Goal: Transaction & Acquisition: Purchase product/service

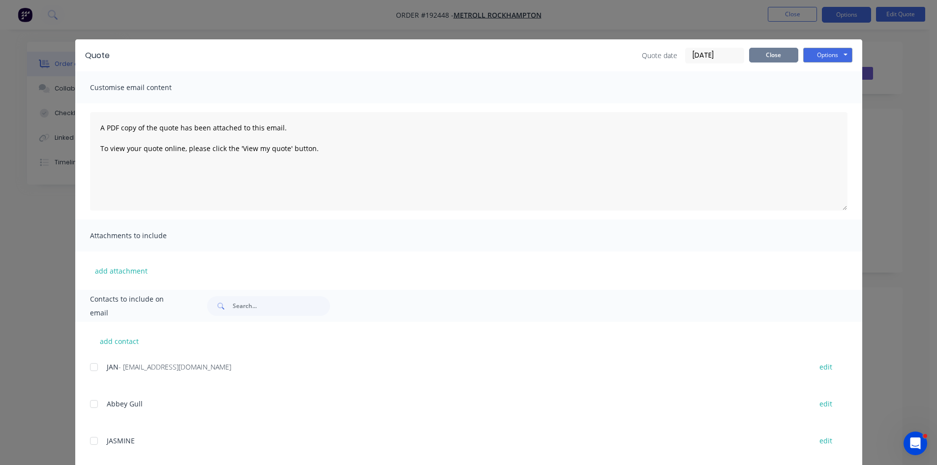
click at [763, 50] on button "Close" at bounding box center [773, 55] width 49 height 15
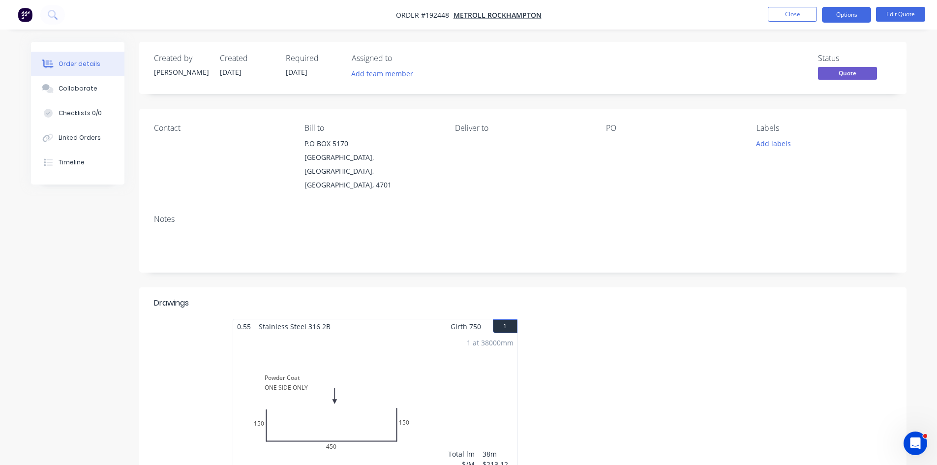
click at [25, 14] on img "button" at bounding box center [25, 14] width 15 height 15
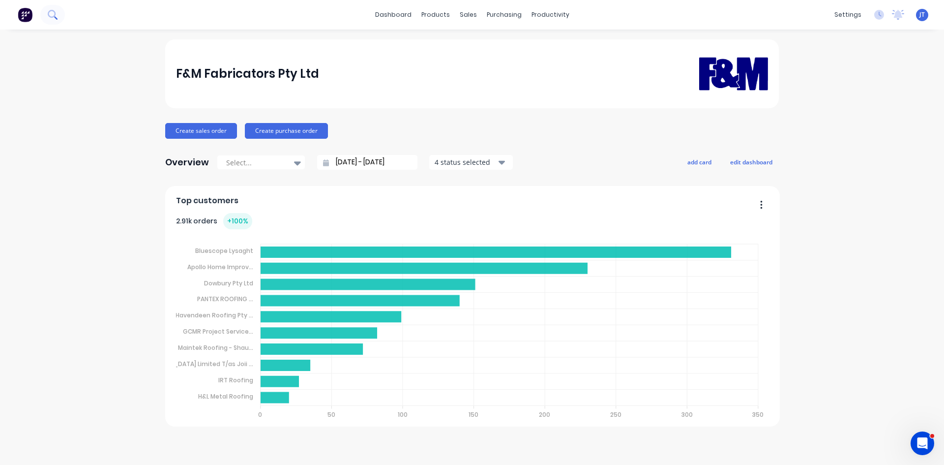
click at [48, 15] on icon at bounding box center [52, 14] width 9 height 9
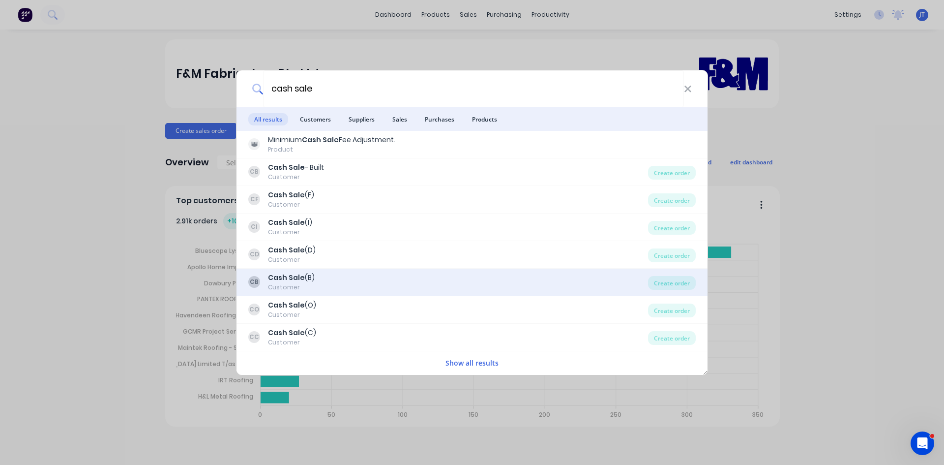
type input "cash sale"
click at [352, 281] on div "CB Cash Sale (B) Customer" at bounding box center [448, 281] width 400 height 19
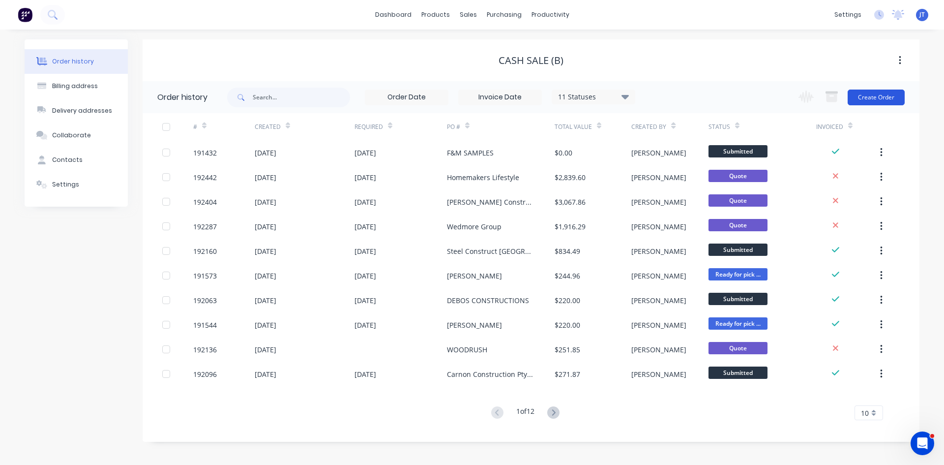
click at [875, 93] on button "Create Order" at bounding box center [876, 98] width 57 height 16
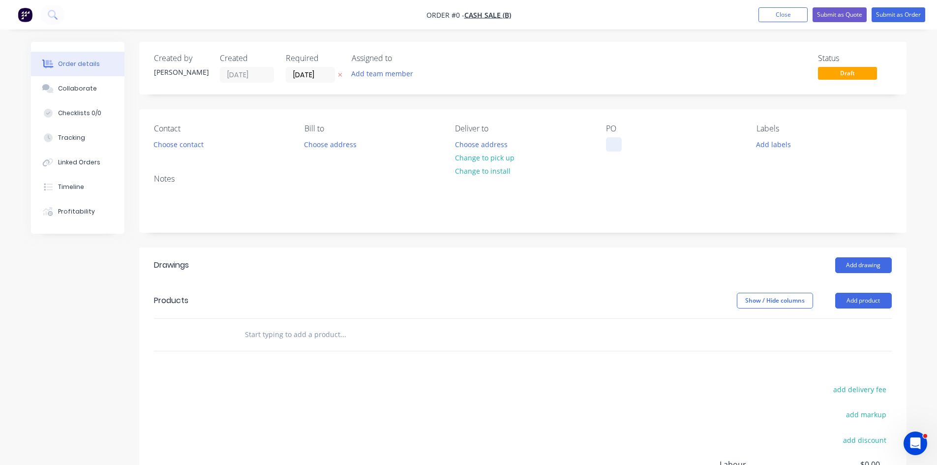
click at [616, 150] on div at bounding box center [614, 144] width 16 height 14
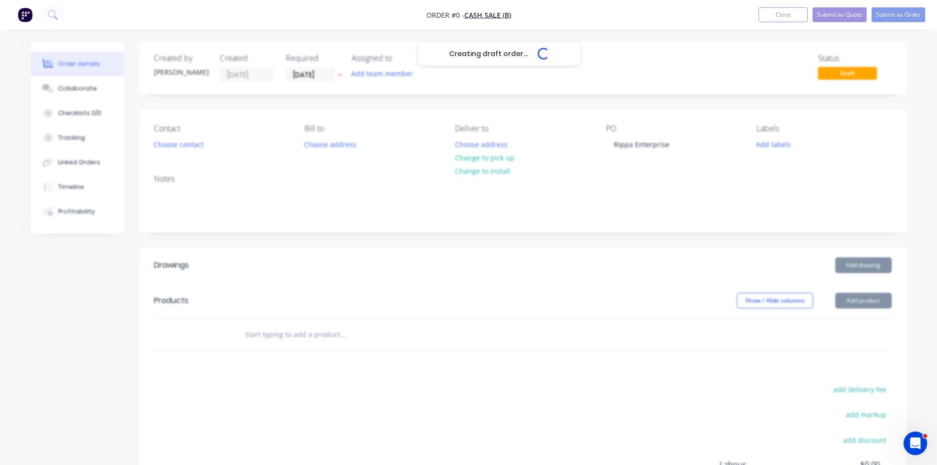
click at [762, 235] on div "Creating draft order... Loading... Order details Collaborate Checklists 0/0 Tra…" at bounding box center [468, 322] width 895 height 560
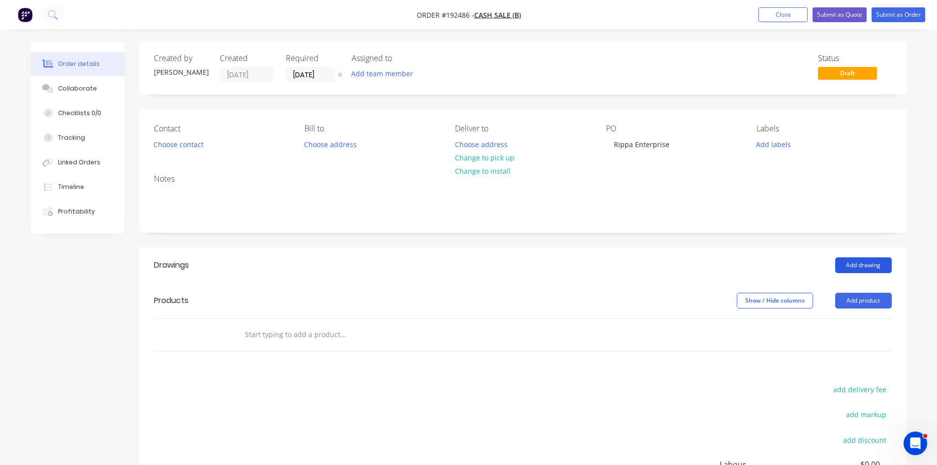
click at [852, 265] on button "Add drawing" at bounding box center [863, 265] width 57 height 16
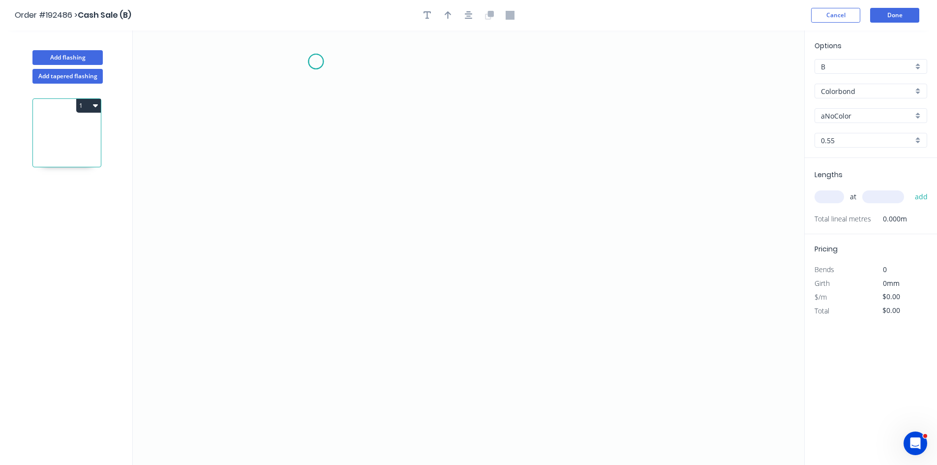
click at [316, 61] on icon "0" at bounding box center [468, 247] width 671 height 434
click at [305, 89] on icon "0" at bounding box center [468, 247] width 671 height 434
click at [318, 400] on icon "0 ?" at bounding box center [468, 247] width 671 height 434
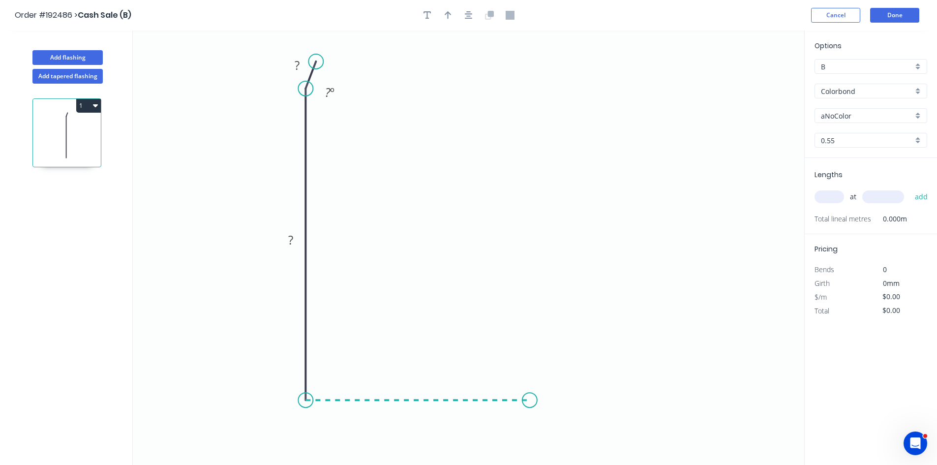
click at [527, 401] on icon "0 ? ? ? º" at bounding box center [468, 247] width 671 height 434
click at [561, 391] on icon "0 ? ? ? ? º" at bounding box center [468, 247] width 671 height 434
click at [549, 399] on div "Hide angle" at bounding box center [577, 401] width 99 height 20
click at [337, 126] on div "Hide angle" at bounding box center [373, 125] width 99 height 20
click at [297, 65] on tspan "?" at bounding box center [297, 65] width 5 height 16
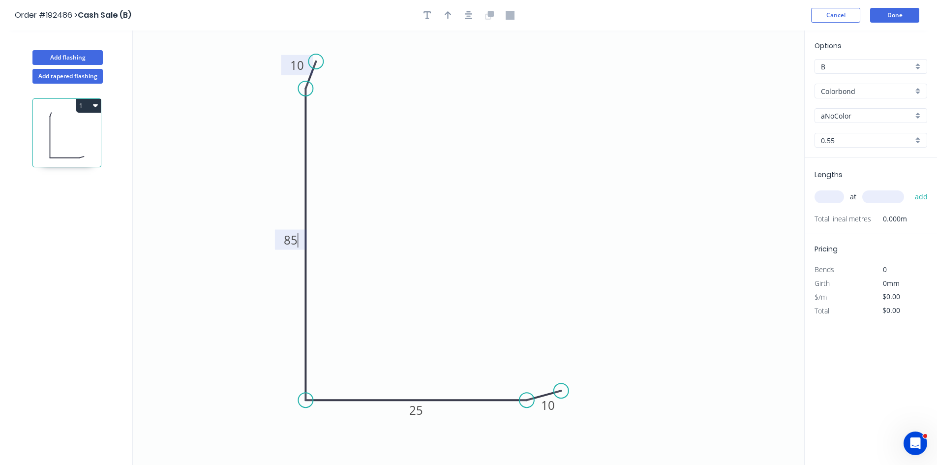
type input "$12.38"
drag, startPoint x: 859, startPoint y: 89, endPoint x: 859, endPoint y: 94, distance: 5.4
click at [859, 89] on input "Colorbond" at bounding box center [867, 91] width 92 height 10
click at [886, 130] on div "Stainless Steel 304" at bounding box center [871, 125] width 112 height 17
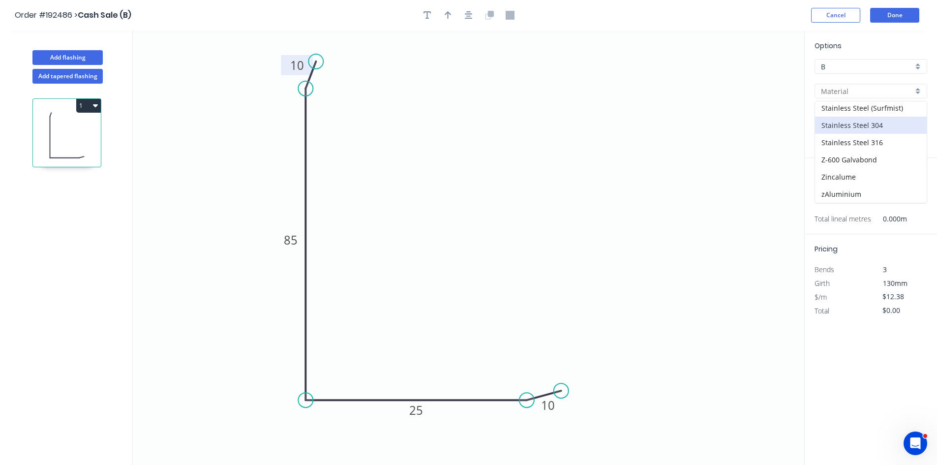
type input "Stainless Steel 304"
type input "2B"
type input "$23.76"
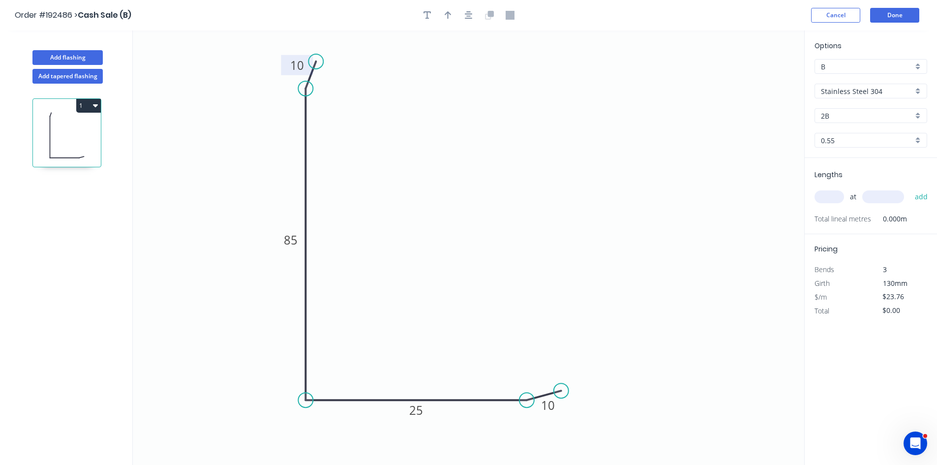
click at [838, 202] on input "text" at bounding box center [829, 196] width 30 height 13
drag, startPoint x: 833, startPoint y: 199, endPoint x: 683, endPoint y: 271, distance: 166.7
click at [833, 199] on input "text" at bounding box center [829, 196] width 30 height 13
type input "4"
type input "220"
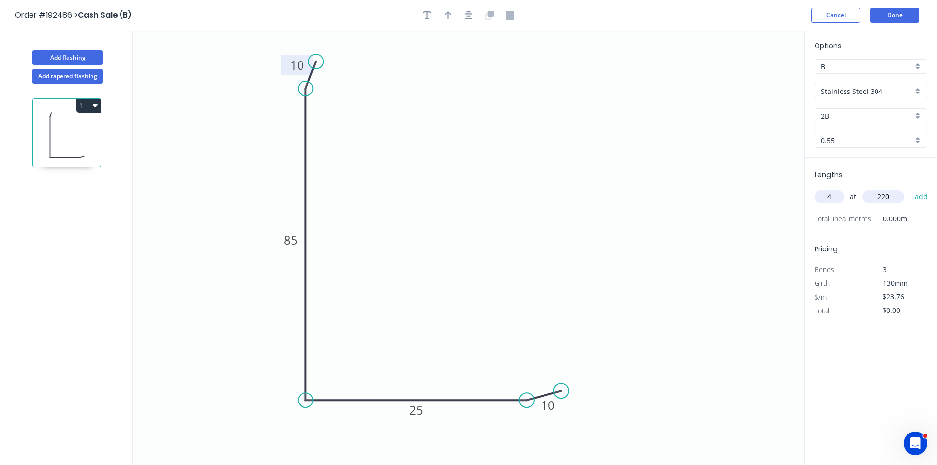
click at [910, 188] on button "add" at bounding box center [921, 196] width 23 height 17
type input "$95.04"
type input "4"
type input "2200"
click at [910, 188] on button "add" at bounding box center [921, 196] width 23 height 17
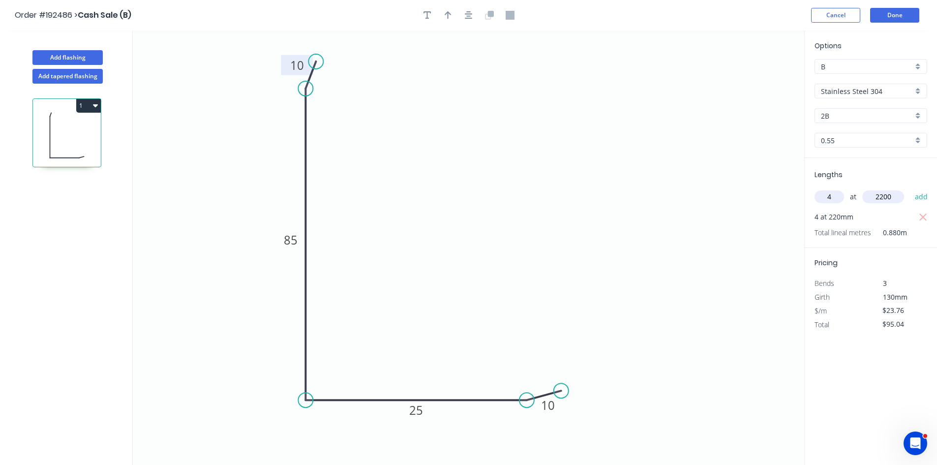
type input "$304.13"
type input "2"
type input "1100"
click at [910, 188] on button "add" at bounding box center [921, 196] width 23 height 17
click at [922, 216] on icon "button" at bounding box center [922, 216] width 7 height 7
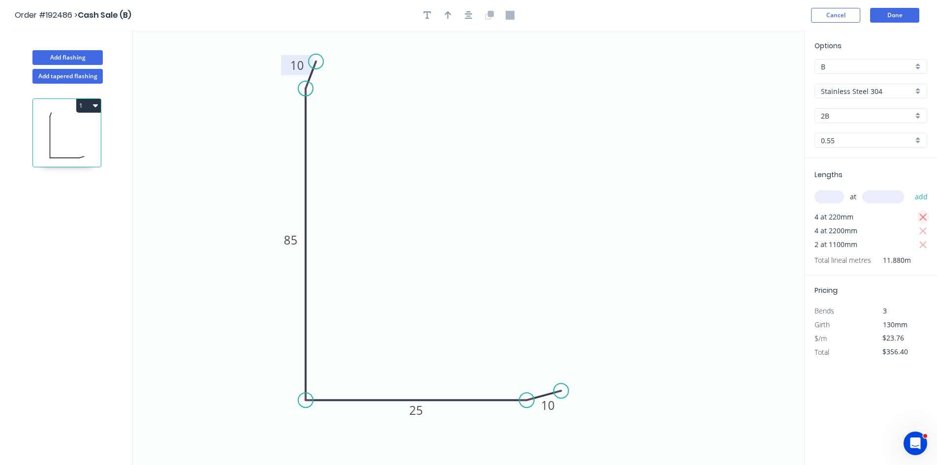
type input "$261.36"
click at [467, 17] on icon "button" at bounding box center [469, 15] width 8 height 8
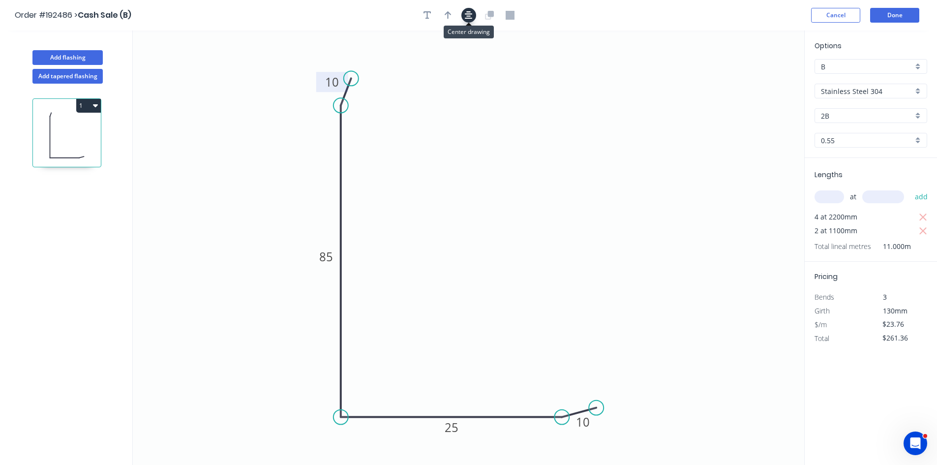
click at [472, 13] on icon "button" at bounding box center [469, 15] width 8 height 9
click at [451, 14] on button "button" at bounding box center [448, 15] width 15 height 15
click at [755, 77] on icon at bounding box center [754, 68] width 9 height 31
click at [755, 77] on icon at bounding box center [762, 72] width 29 height 29
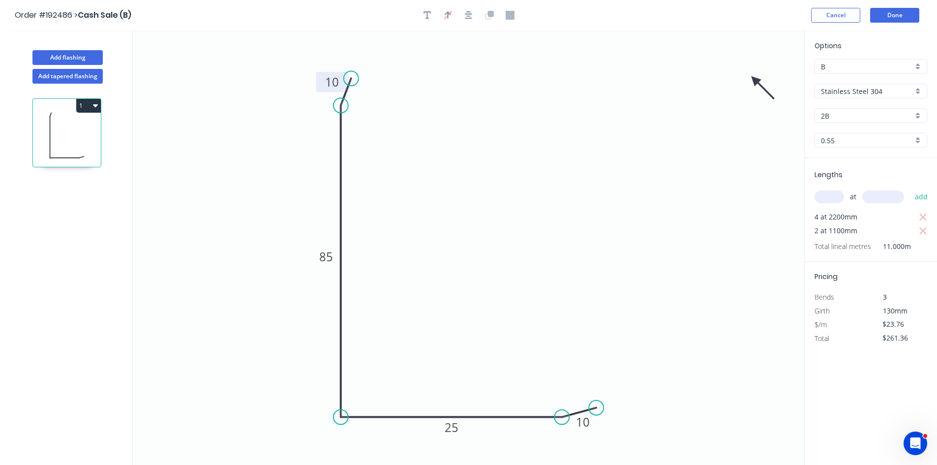
click at [755, 77] on icon "0 10 85 25 10" at bounding box center [468, 247] width 671 height 434
click at [755, 79] on icon at bounding box center [762, 87] width 29 height 29
click at [755, 79] on icon at bounding box center [754, 90] width 9 height 31
click at [755, 79] on icon at bounding box center [746, 87] width 29 height 29
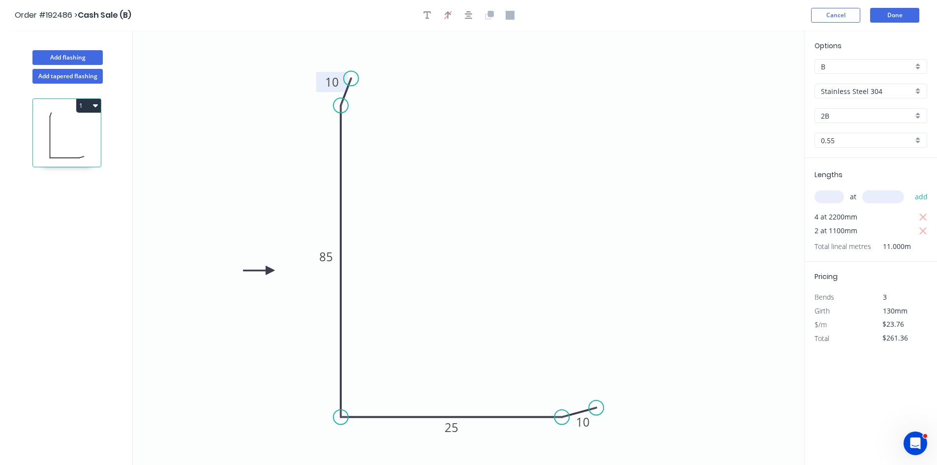
drag, startPoint x: 754, startPoint y: 80, endPoint x: 262, endPoint y: 272, distance: 528.8
click at [264, 272] on icon at bounding box center [258, 270] width 31 height 9
click at [908, 11] on button "Done" at bounding box center [894, 15] width 49 height 15
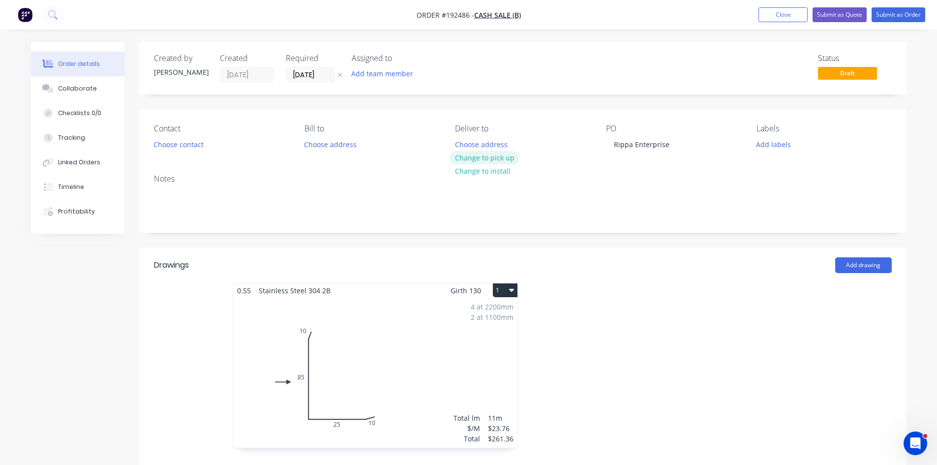
click at [487, 154] on button "Change to pick up" at bounding box center [484, 157] width 70 height 13
click at [831, 8] on button "Submit as Quote" at bounding box center [839, 14] width 54 height 15
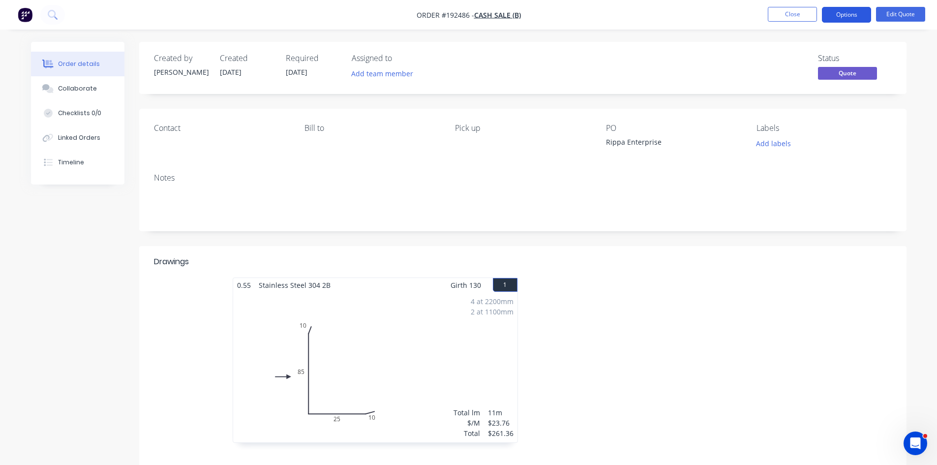
drag, startPoint x: 826, startPoint y: 10, endPoint x: 833, endPoint y: 11, distance: 7.4
click at [827, 10] on button "Options" at bounding box center [846, 15] width 49 height 16
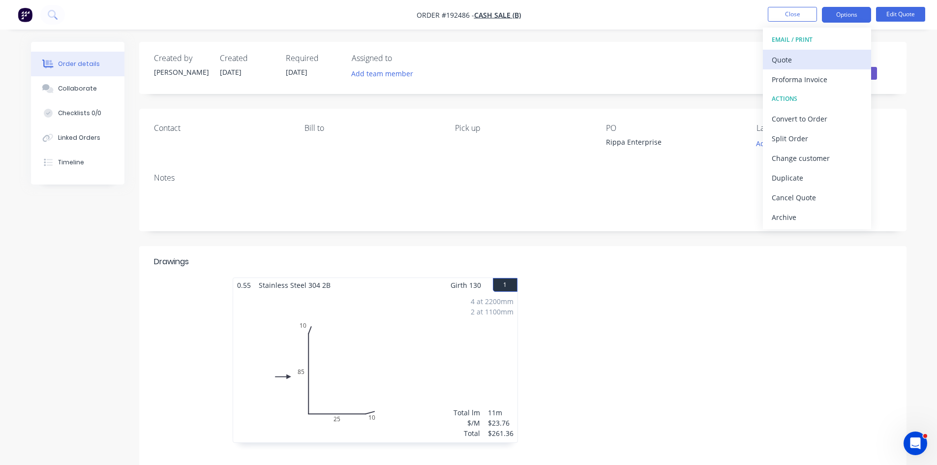
click at [835, 53] on div "Quote" at bounding box center [817, 60] width 90 height 14
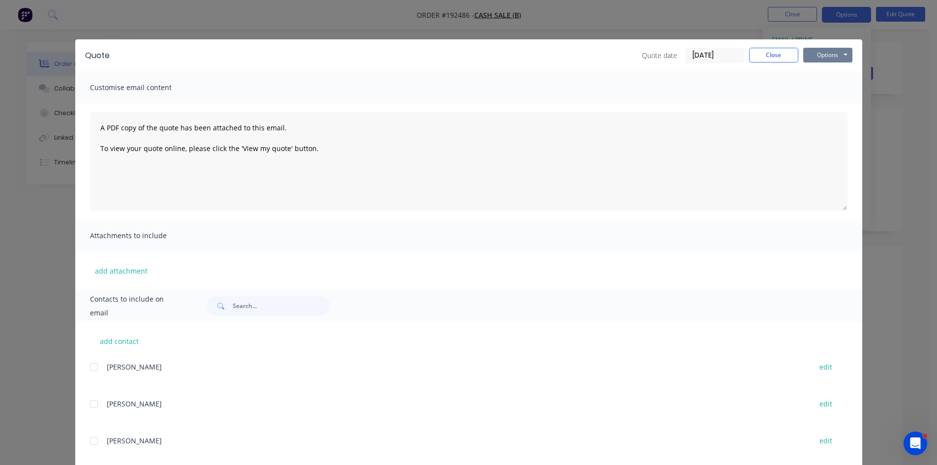
click at [832, 52] on button "Options" at bounding box center [827, 55] width 49 height 15
click at [828, 69] on button "Preview" at bounding box center [834, 72] width 63 height 16
click at [752, 52] on button "Close" at bounding box center [773, 55] width 49 height 15
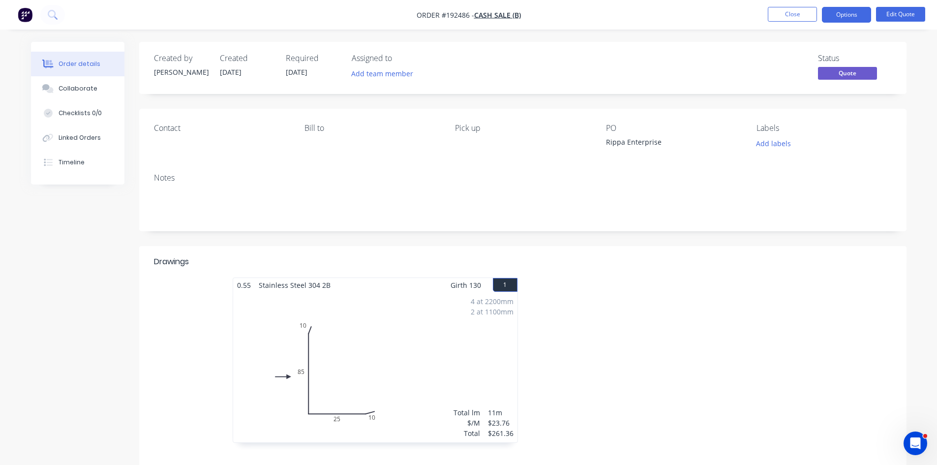
click at [707, 71] on div "Status Quote" at bounding box center [671, 68] width 442 height 29
click at [30, 19] on img "button" at bounding box center [25, 14] width 15 height 15
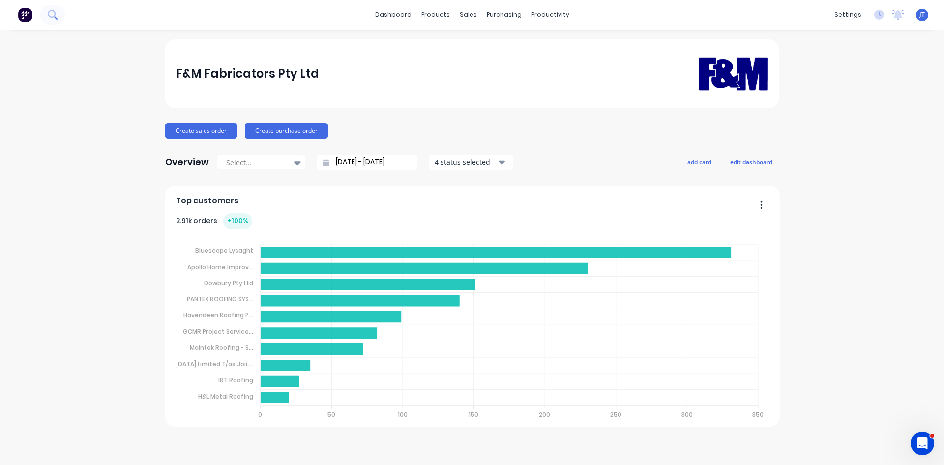
click at [64, 14] on button at bounding box center [52, 15] width 25 height 20
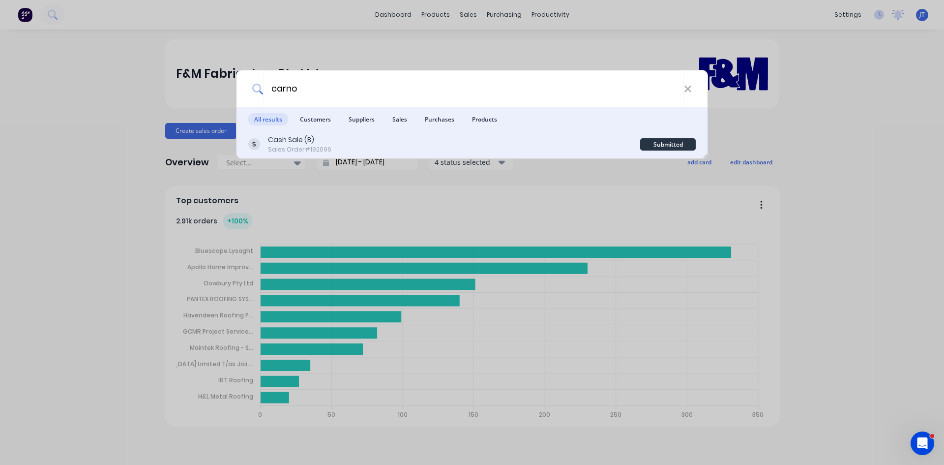
type input "carno"
click at [435, 140] on div "Cash Sale (B) Sales Order #192096" at bounding box center [444, 144] width 392 height 19
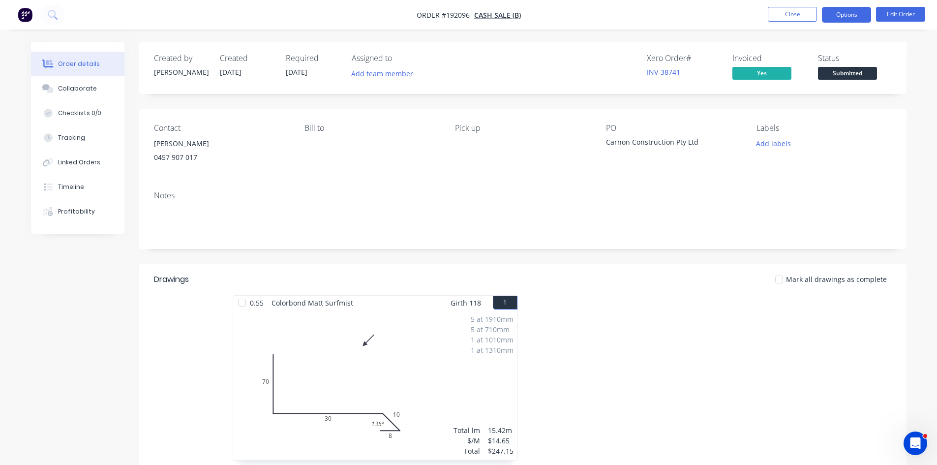
click at [859, 16] on button "Options" at bounding box center [846, 15] width 49 height 16
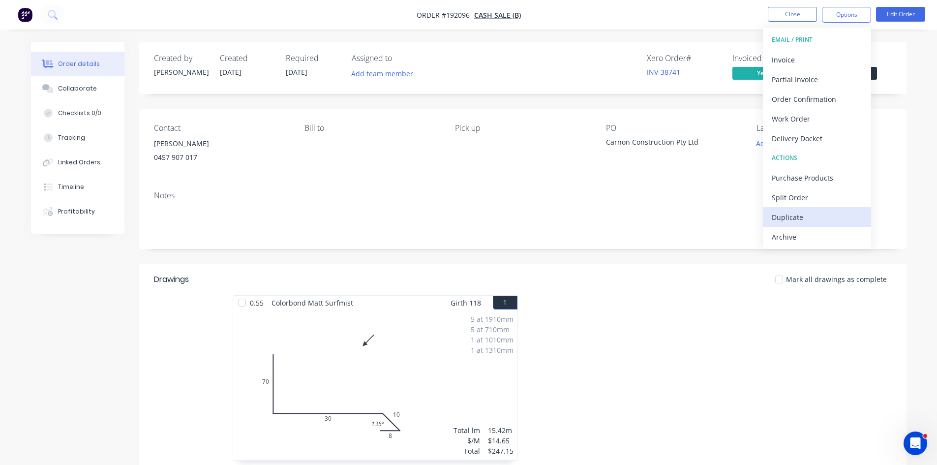
click at [811, 216] on div "Duplicate" at bounding box center [817, 217] width 90 height 14
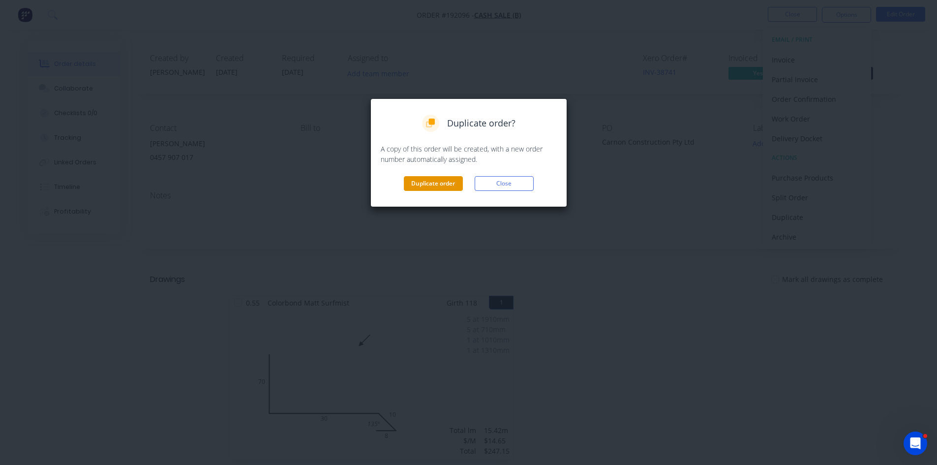
click at [423, 183] on button "Duplicate order" at bounding box center [433, 183] width 59 height 15
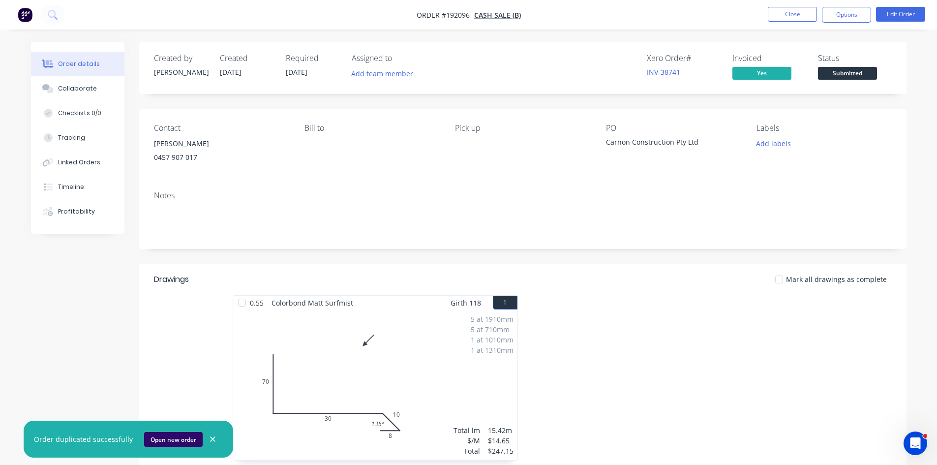
click at [164, 439] on button "Open new order" at bounding box center [173, 439] width 59 height 15
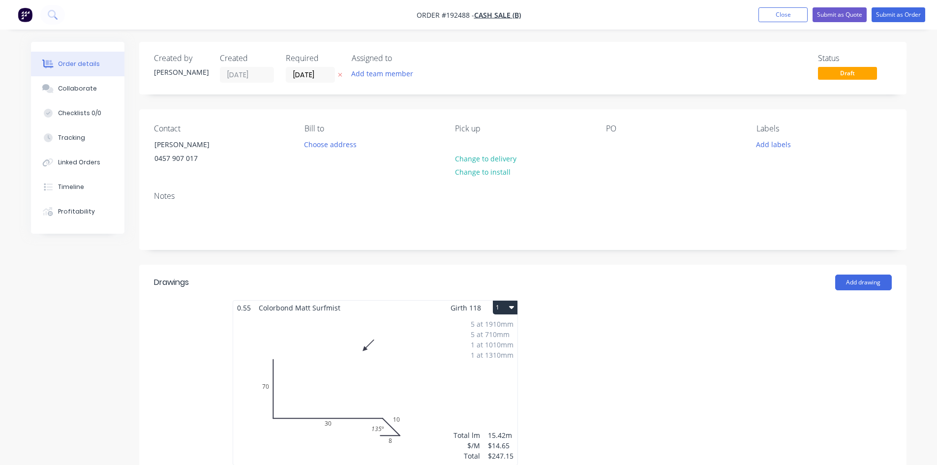
click at [454, 347] on div "5 at 1910mm 5 at 710mm 1 at 1010mm 1 at 1310mm Total lm $/M Total 15.42m $14.65…" at bounding box center [375, 390] width 284 height 150
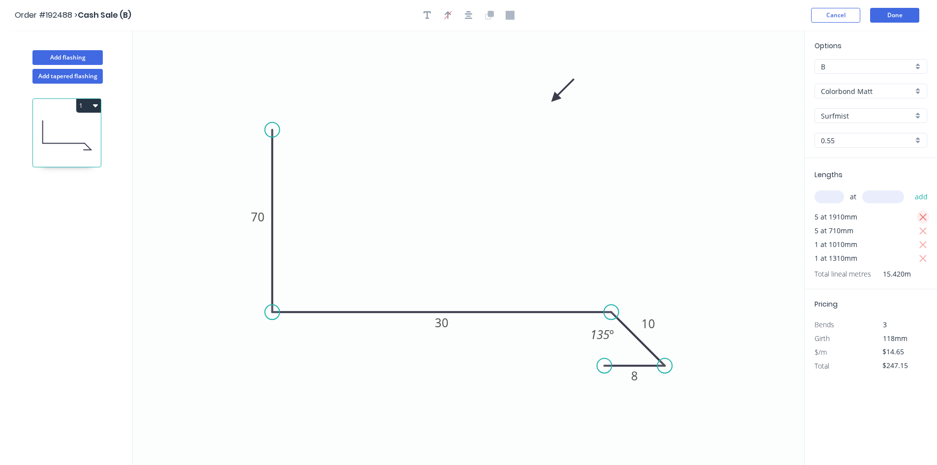
click at [926, 219] on icon "button" at bounding box center [923, 217] width 9 height 12
type input "$0.00"
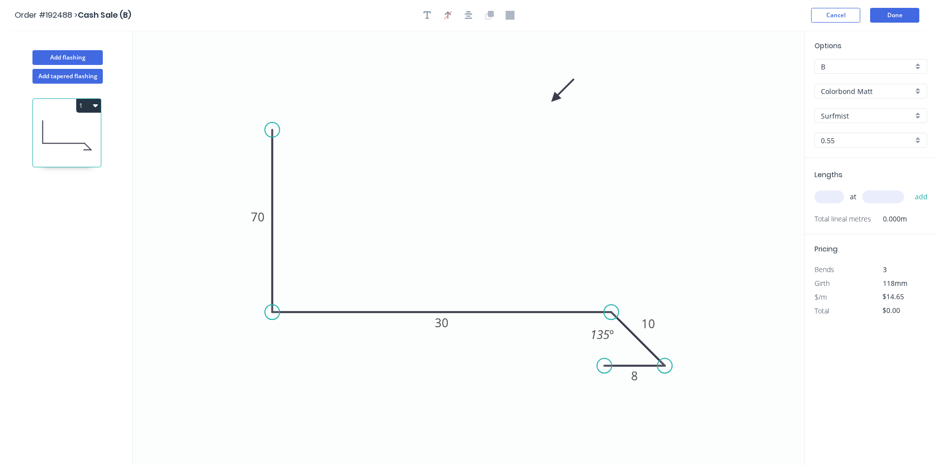
click at [827, 200] on input "text" at bounding box center [829, 196] width 30 height 13
type input "5"
type input "2040"
click at [910, 188] on button "add" at bounding box center [921, 196] width 23 height 17
type input "$149.43"
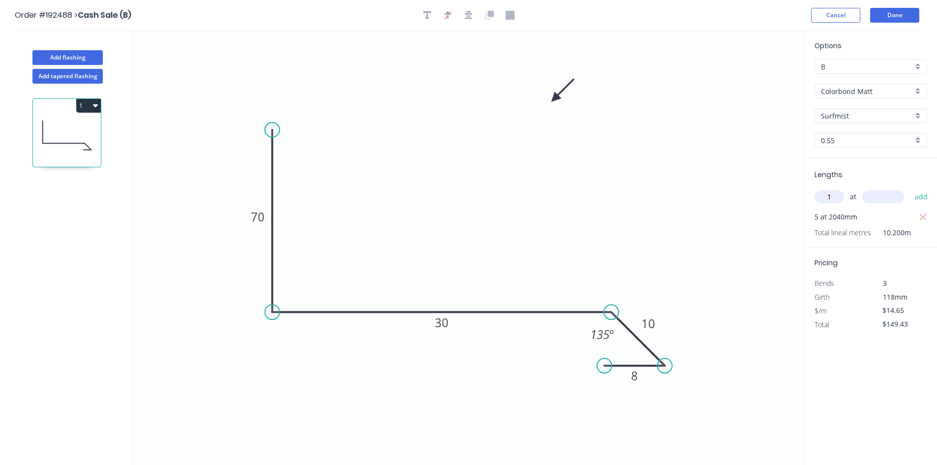
type input "1"
type input "5000"
click at [910, 188] on button "add" at bounding box center [921, 196] width 23 height 17
type input "$222.68"
click at [875, 13] on button "Done" at bounding box center [894, 15] width 49 height 15
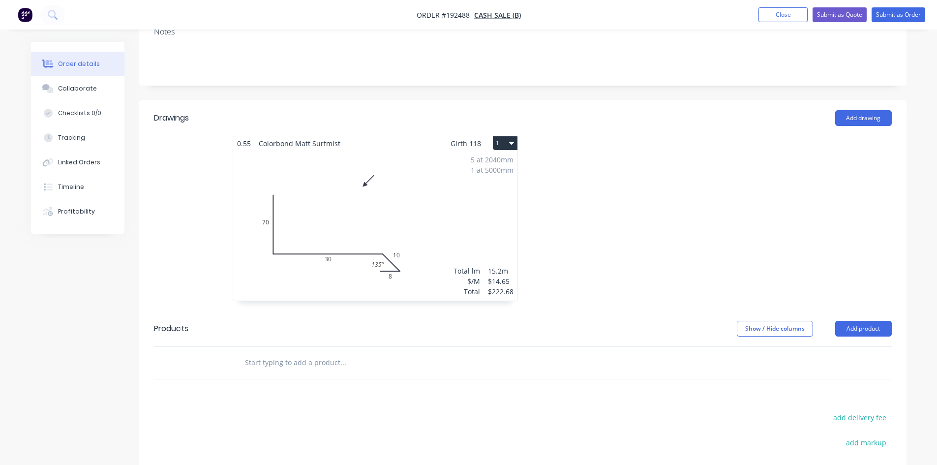
scroll to position [328, 0]
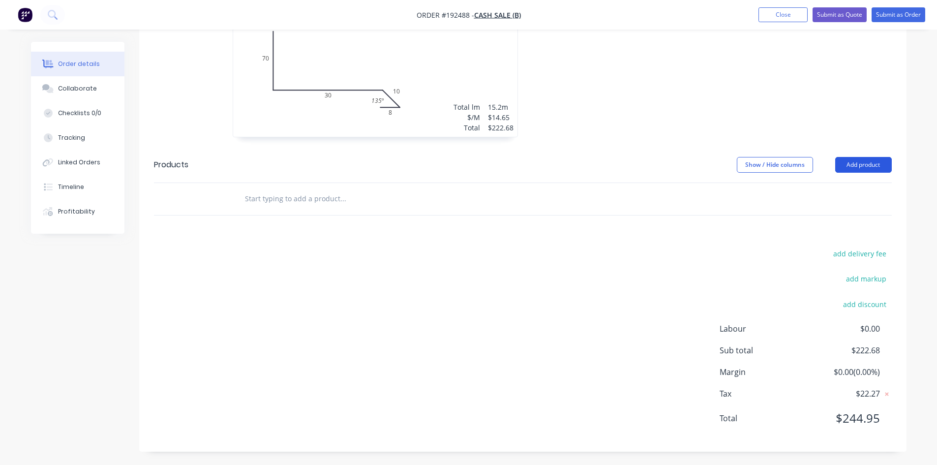
drag, startPoint x: 878, startPoint y: 160, endPoint x: 874, endPoint y: 171, distance: 10.9
click at [878, 162] on button "Add product" at bounding box center [863, 165] width 57 height 16
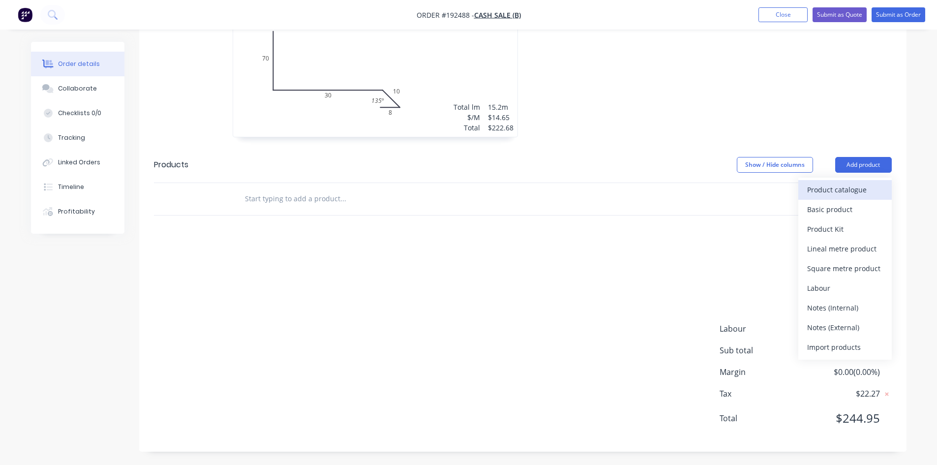
click at [830, 182] on div "Product catalogue" at bounding box center [845, 189] width 76 height 14
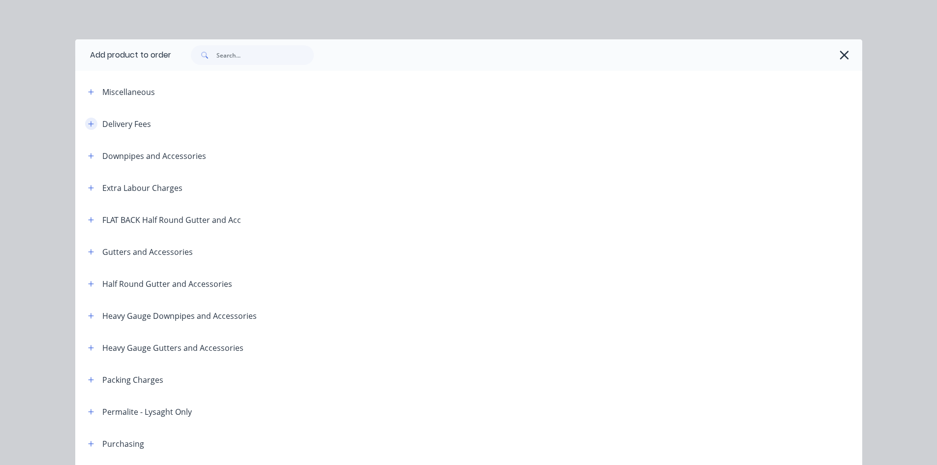
click at [92, 120] on span at bounding box center [91, 124] width 12 height 12
click at [88, 125] on icon "button" at bounding box center [90, 123] width 5 height 5
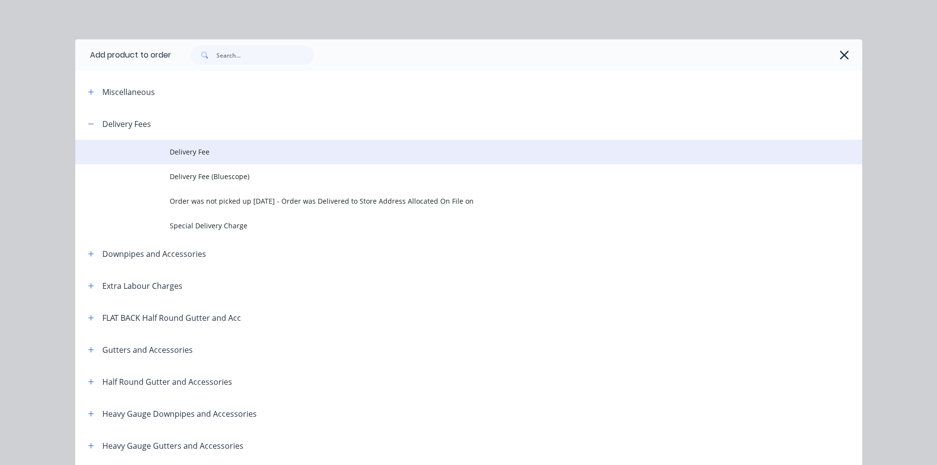
click at [241, 155] on span "Delivery Fee" at bounding box center [447, 152] width 554 height 10
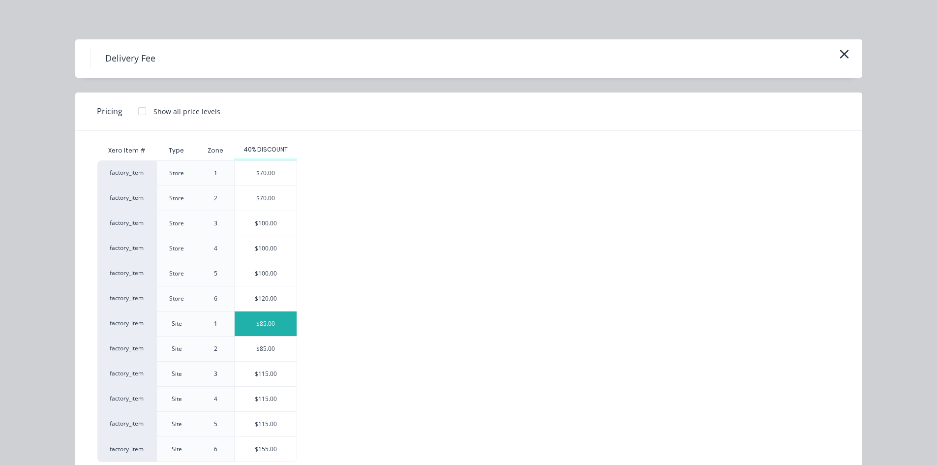
click at [285, 326] on div "$85.00" at bounding box center [266, 323] width 62 height 25
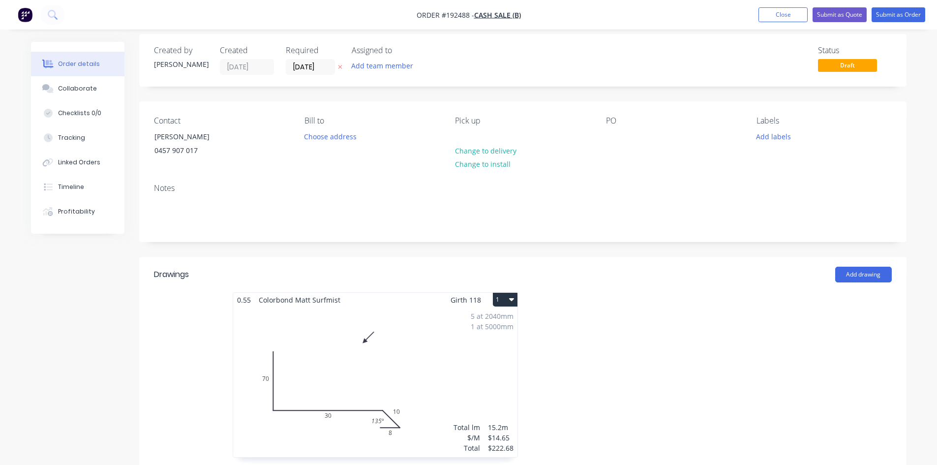
scroll to position [0, 0]
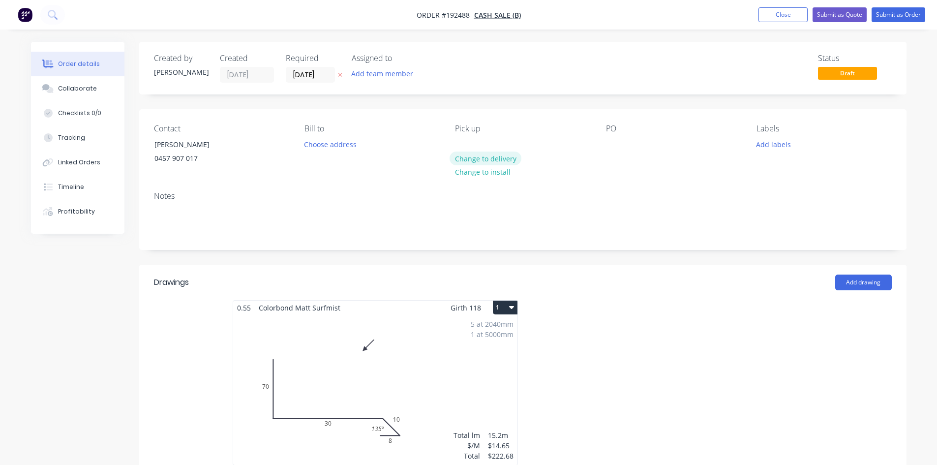
click at [481, 153] on button "Change to delivery" at bounding box center [485, 157] width 72 height 13
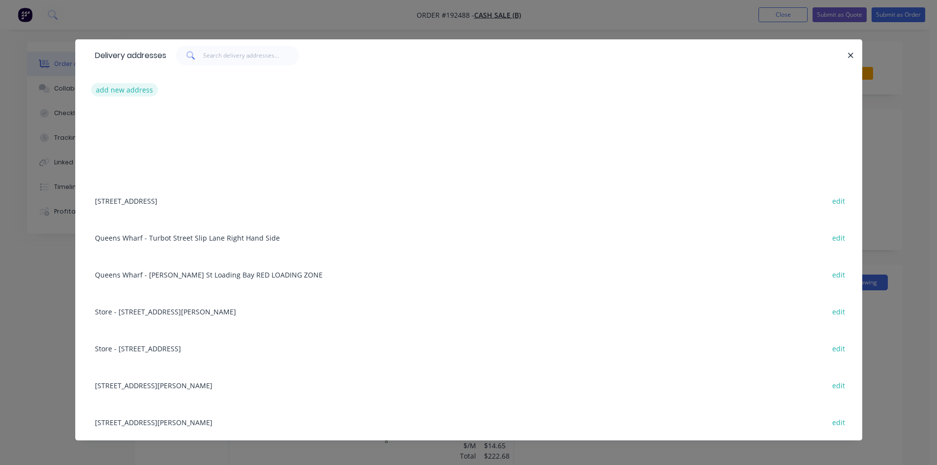
click at [127, 87] on button "add new address" at bounding box center [124, 89] width 67 height 13
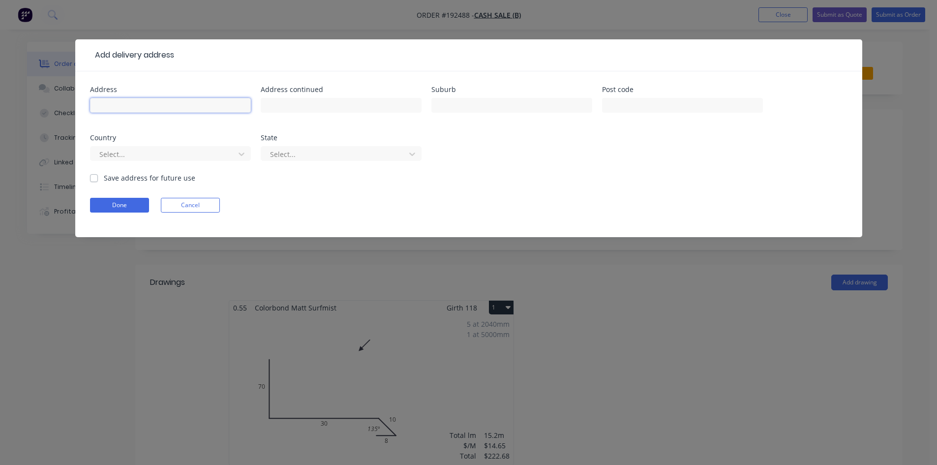
click at [173, 111] on input "text" at bounding box center [170, 105] width 161 height 15
type input "15 Cindy St,"
type input "Marsden"
click button "Done" at bounding box center [119, 205] width 59 height 15
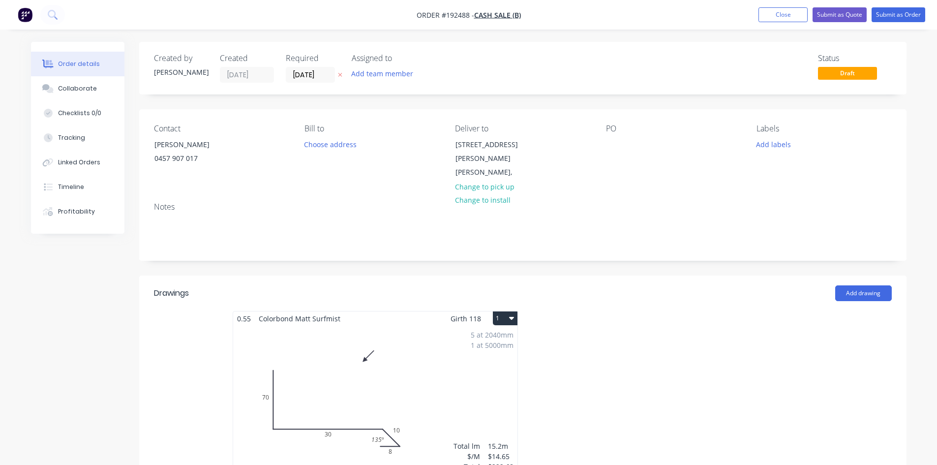
click at [694, 317] on div at bounding box center [670, 398] width 295 height 175
click at [606, 152] on div "PO" at bounding box center [673, 152] width 135 height 56
click at [611, 148] on div at bounding box center [614, 144] width 16 height 14
click at [674, 66] on div "Status Draft" at bounding box center [671, 68] width 442 height 29
click at [612, 141] on div at bounding box center [614, 144] width 16 height 14
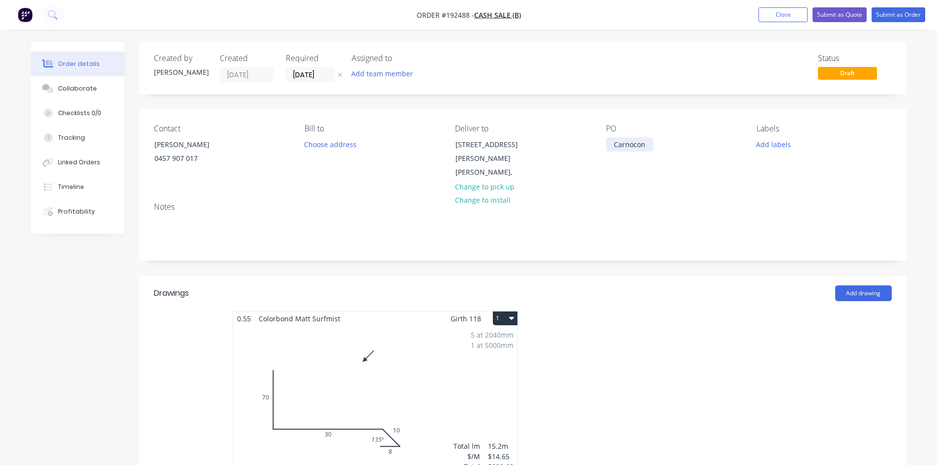
click at [635, 144] on div "Carnocon" at bounding box center [629, 144] width 47 height 14
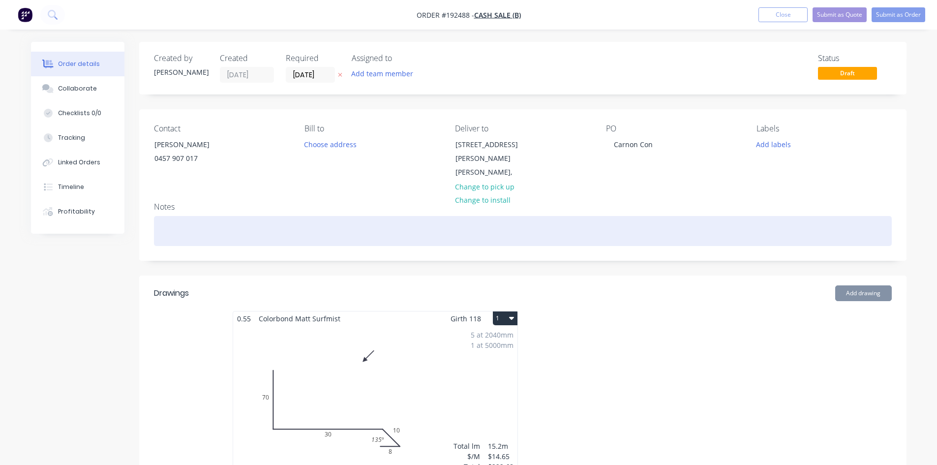
click at [681, 216] on div at bounding box center [523, 231] width 738 height 30
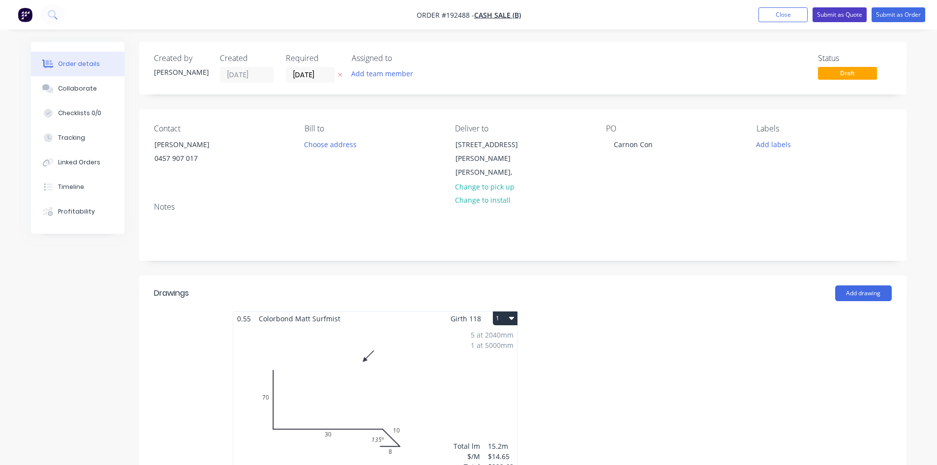
click at [846, 18] on button "Submit as Quote" at bounding box center [839, 14] width 54 height 15
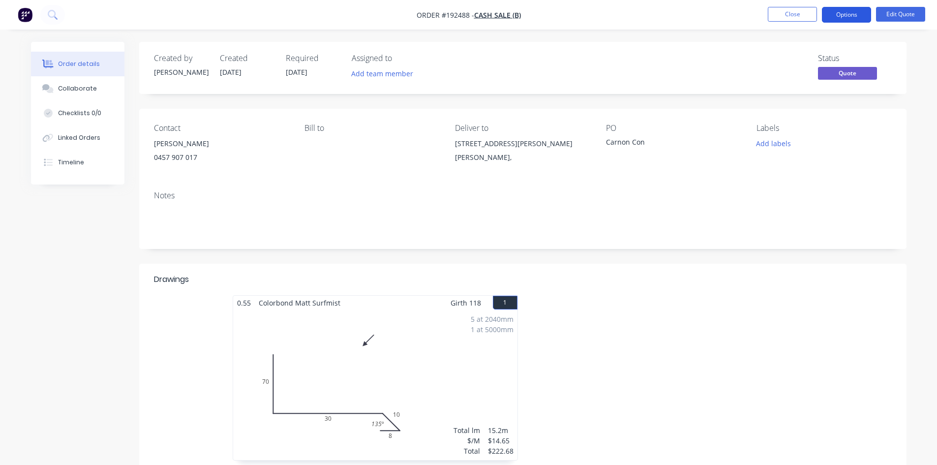
click at [850, 16] on button "Options" at bounding box center [846, 15] width 49 height 16
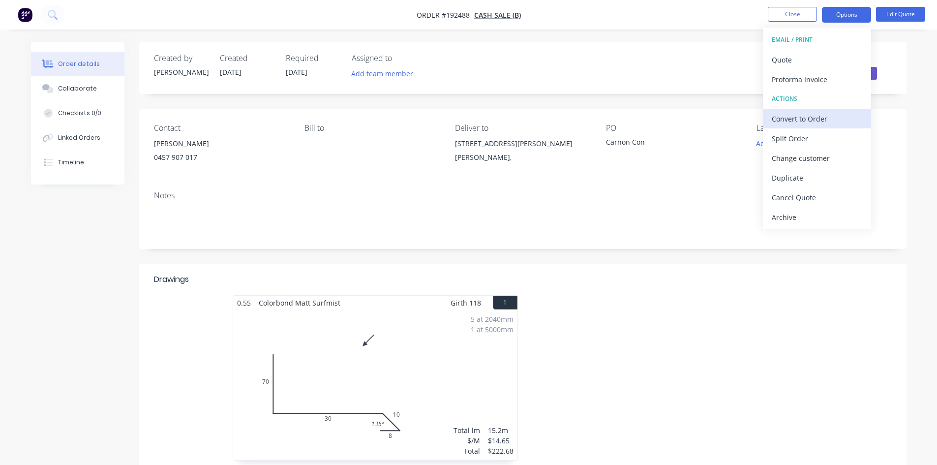
click at [836, 119] on div "Convert to Order" at bounding box center [817, 119] width 90 height 14
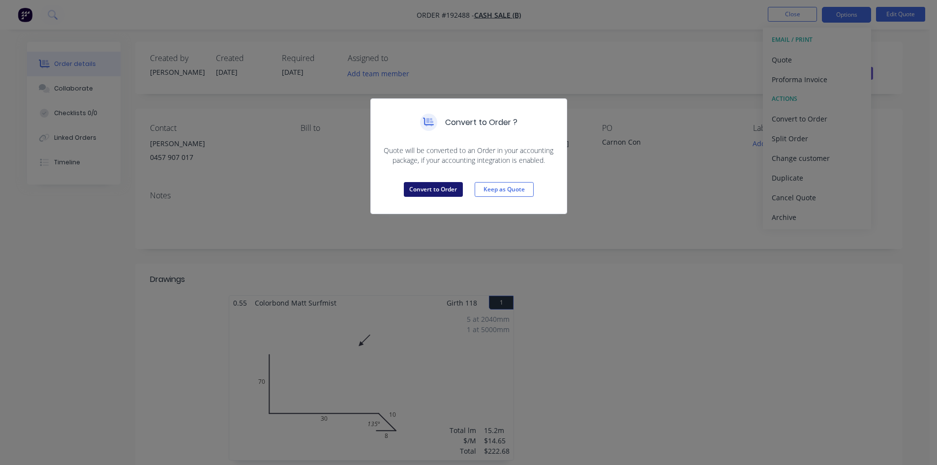
click at [409, 194] on button "Convert to Order" at bounding box center [433, 189] width 59 height 15
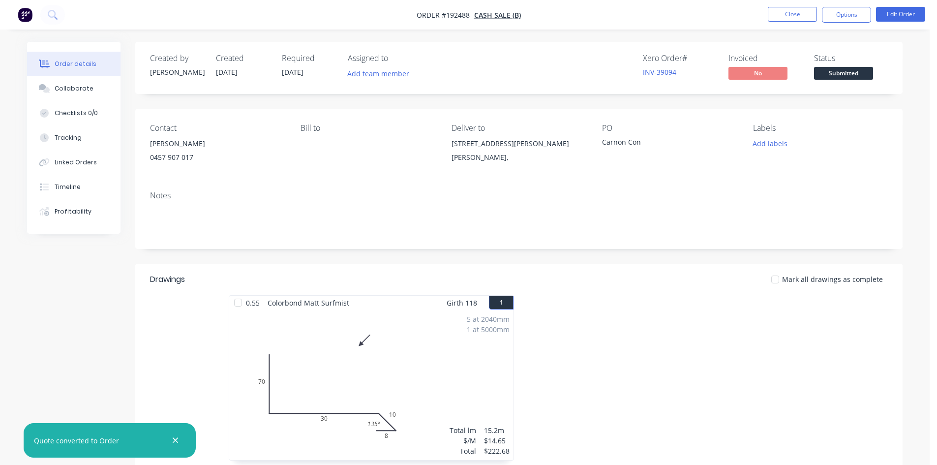
click at [556, 266] on header "Drawings Mark all drawings as complete" at bounding box center [518, 279] width 767 height 31
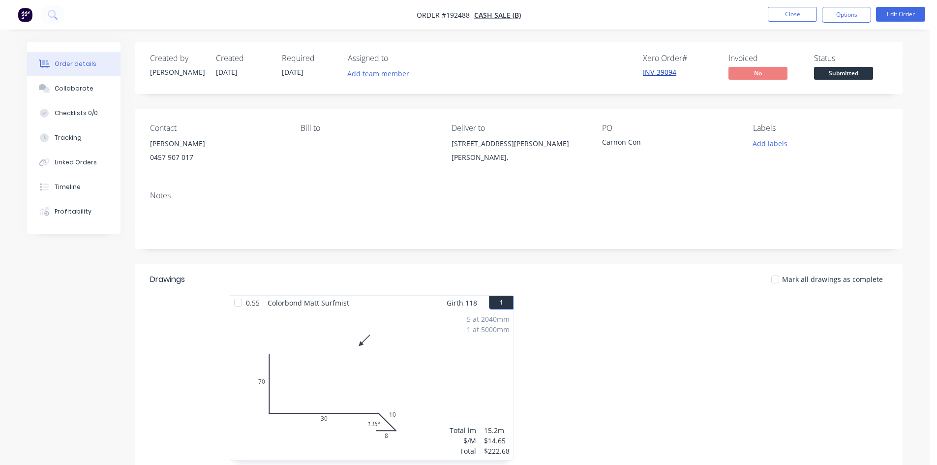
click at [667, 71] on link "INV-39094" at bounding box center [659, 71] width 33 height 9
click at [838, 19] on button "Options" at bounding box center [846, 15] width 49 height 16
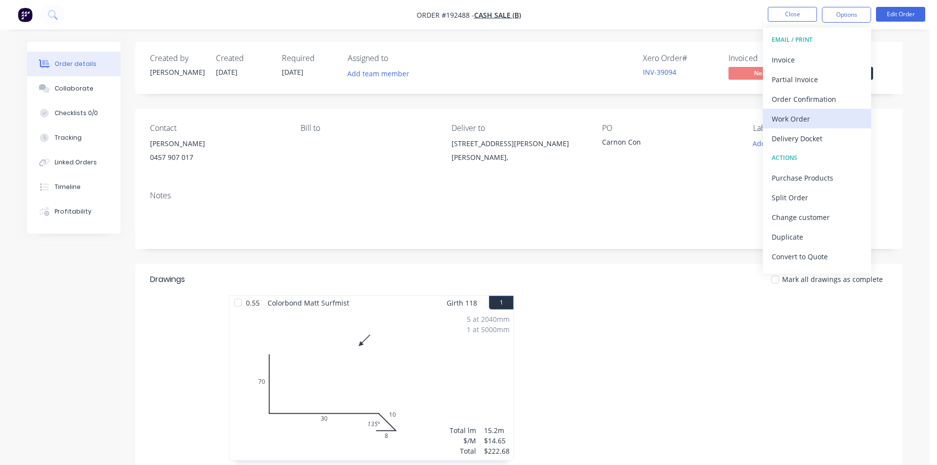
click at [809, 123] on div "Work Order" at bounding box center [817, 119] width 90 height 14
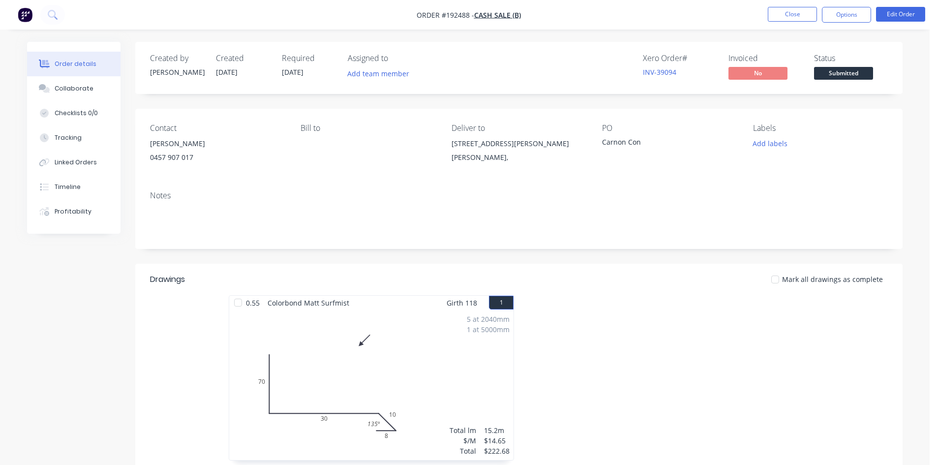
click at [725, 150] on div "PO Carnon Con" at bounding box center [669, 145] width 135 height 45
click at [856, 11] on button "Options" at bounding box center [846, 15] width 49 height 16
click at [824, 63] on div "Back" at bounding box center [817, 60] width 90 height 14
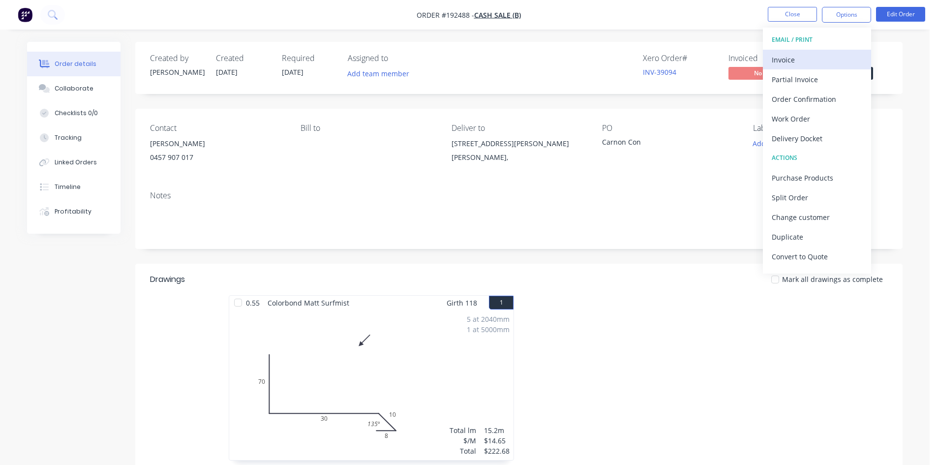
click at [818, 60] on div "Invoice" at bounding box center [817, 60] width 90 height 14
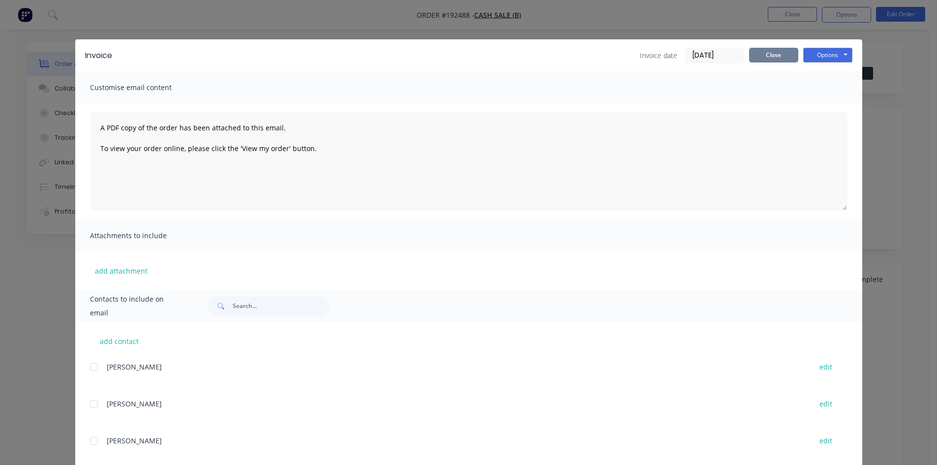
click at [775, 58] on button "Close" at bounding box center [773, 55] width 49 height 15
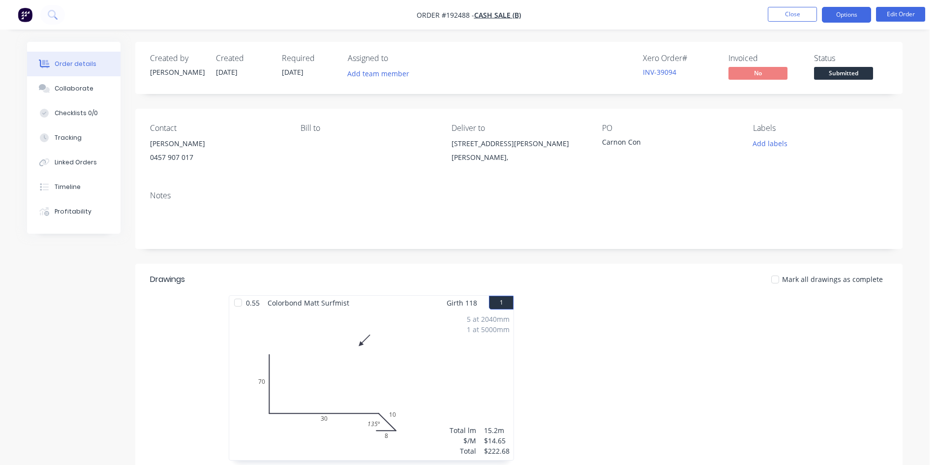
click at [832, 13] on button "Options" at bounding box center [846, 15] width 49 height 16
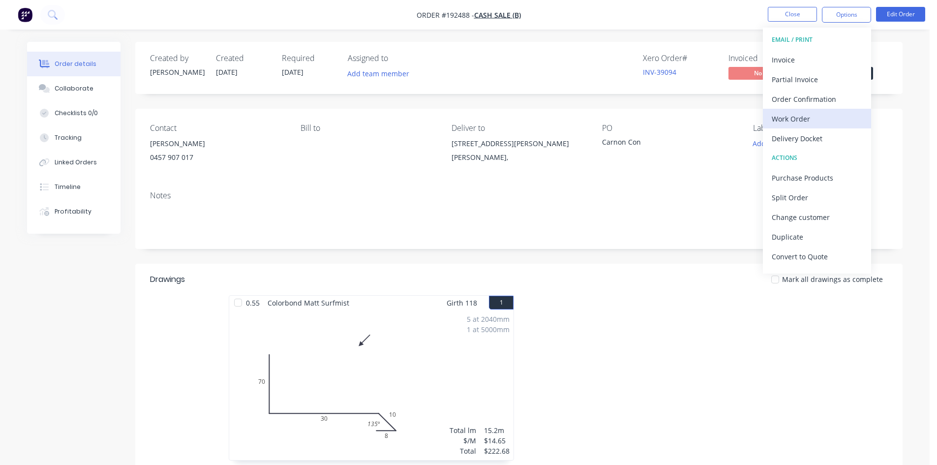
click at [801, 121] on div "Work Order" at bounding box center [817, 119] width 90 height 14
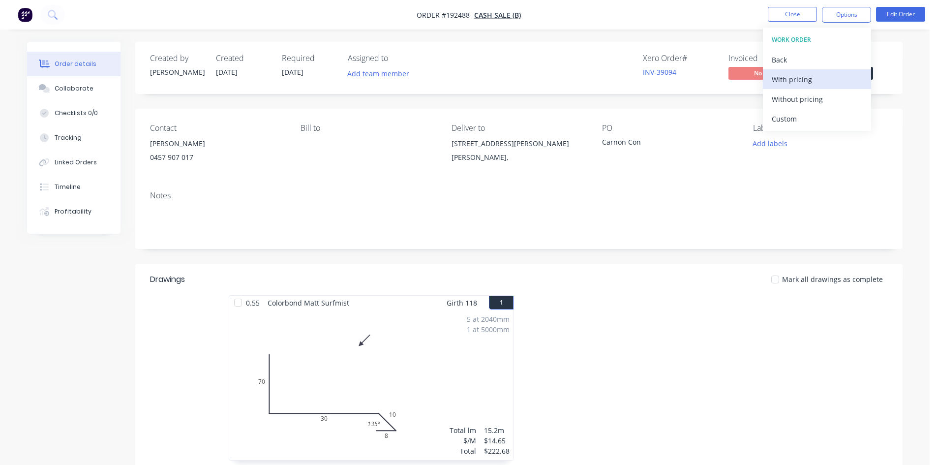
click at [809, 84] on div "With pricing" at bounding box center [817, 79] width 90 height 14
click at [54, 20] on button at bounding box center [52, 15] width 25 height 20
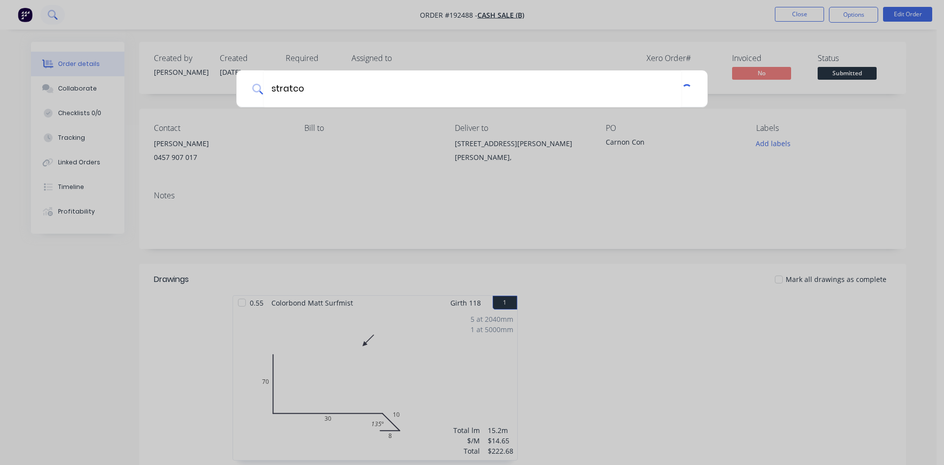
type input "stratco"
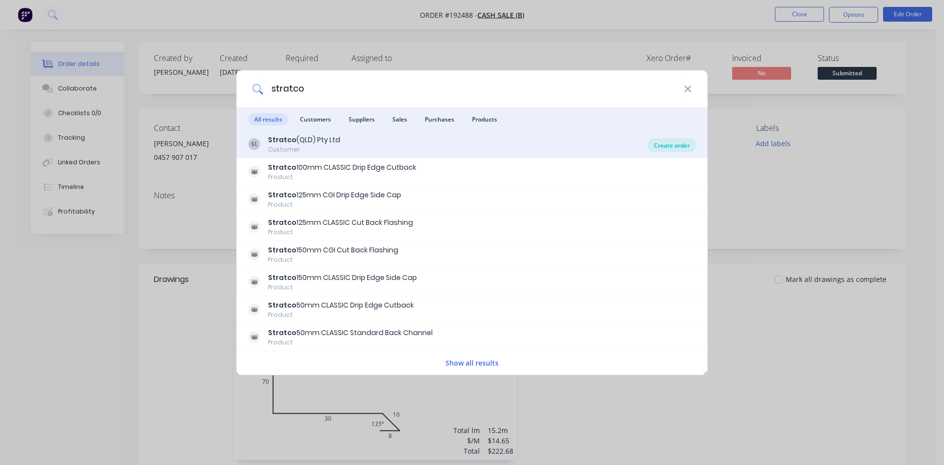
click at [657, 149] on div "Create order" at bounding box center [672, 145] width 48 height 14
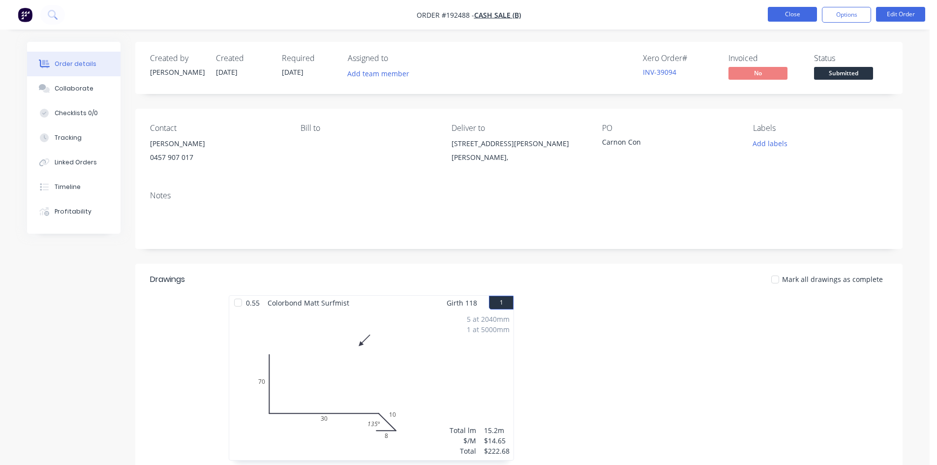
click at [780, 15] on button "Close" at bounding box center [792, 14] width 49 height 15
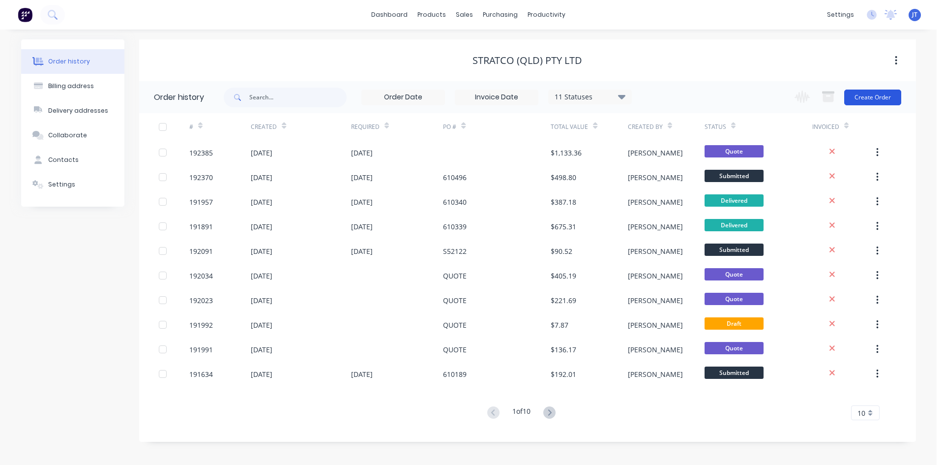
click at [873, 92] on button "Create Order" at bounding box center [872, 98] width 57 height 16
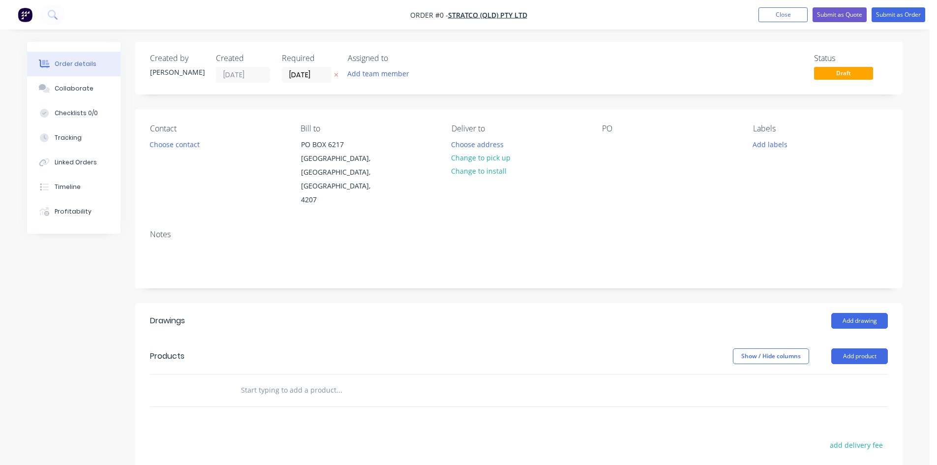
click at [291, 380] on input "text" at bounding box center [338, 390] width 197 height 20
type input "Monumet"
click at [859, 310] on header "Drawings Add drawing" at bounding box center [518, 320] width 767 height 35
click at [855, 348] on button "Add product" at bounding box center [859, 356] width 57 height 16
click at [846, 374] on div "Product catalogue" at bounding box center [841, 381] width 76 height 14
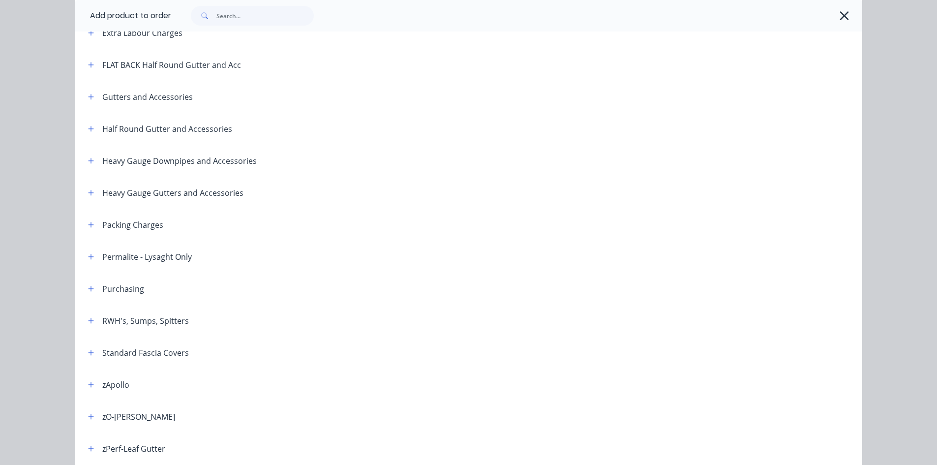
scroll to position [164, 0]
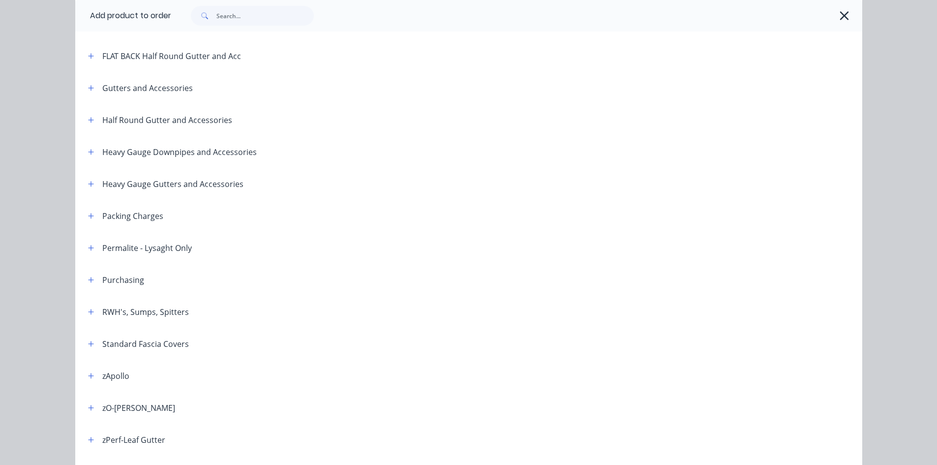
click at [81, 340] on div "Standard Fascia Covers" at bounding box center [134, 343] width 109 height 12
click at [85, 347] on button "button" at bounding box center [91, 343] width 12 height 12
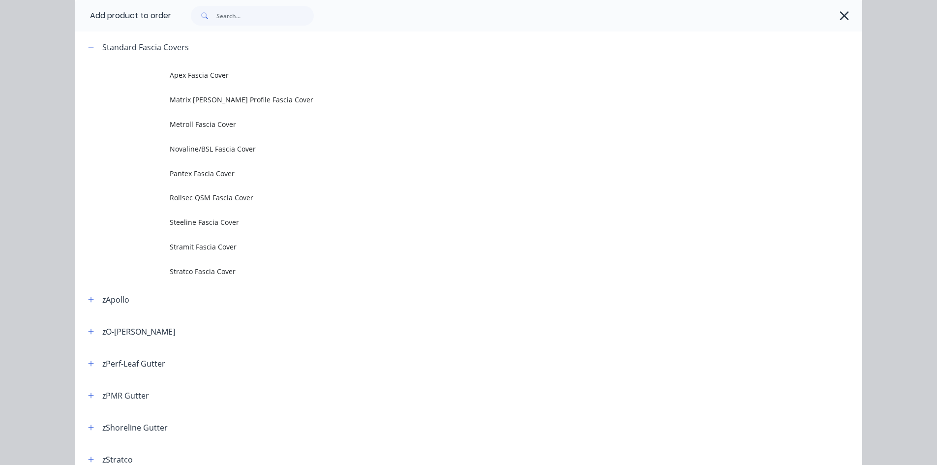
scroll to position [492, 0]
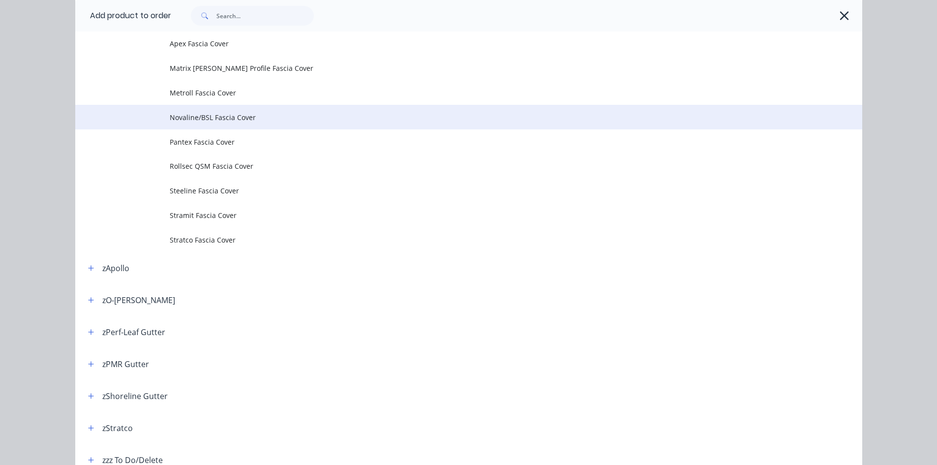
click at [191, 119] on span "Novaline/BSL Fascia Cover" at bounding box center [447, 117] width 554 height 10
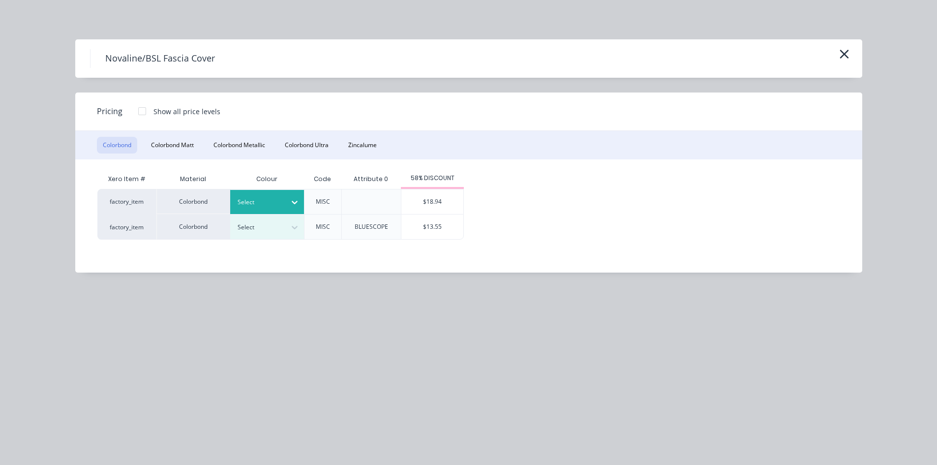
click at [286, 206] on div at bounding box center [295, 202] width 18 height 16
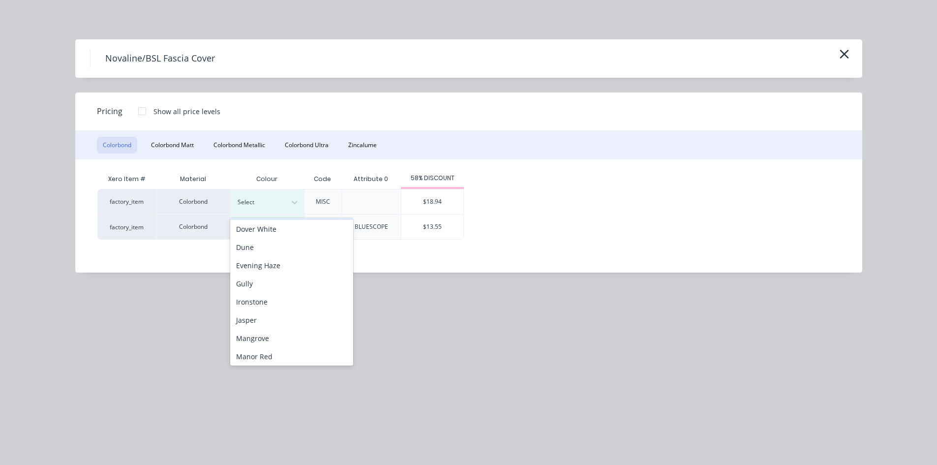
scroll to position [164, 0]
click at [280, 312] on div "Monument" at bounding box center [291, 320] width 123 height 18
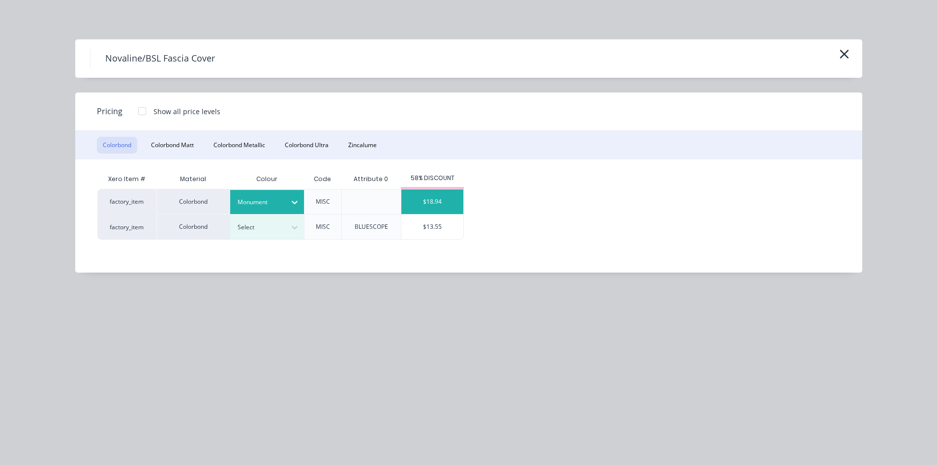
click at [423, 202] on div "$18.94" at bounding box center [432, 201] width 62 height 25
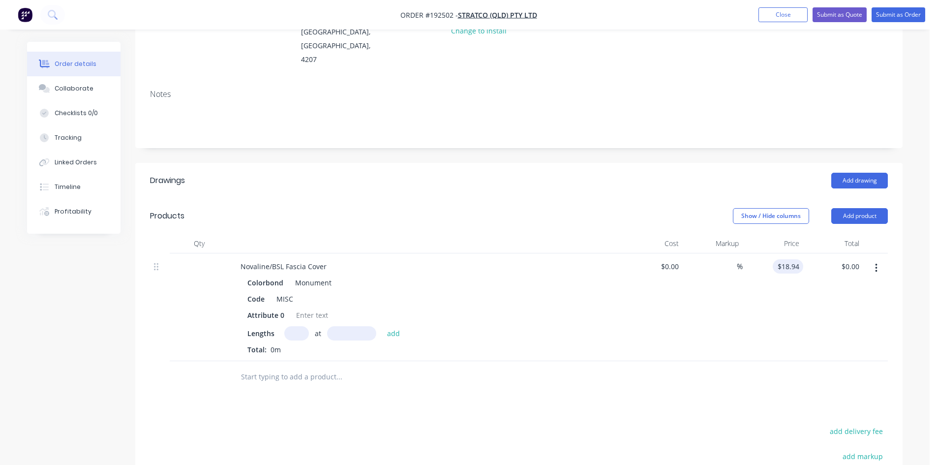
scroll to position [164, 0]
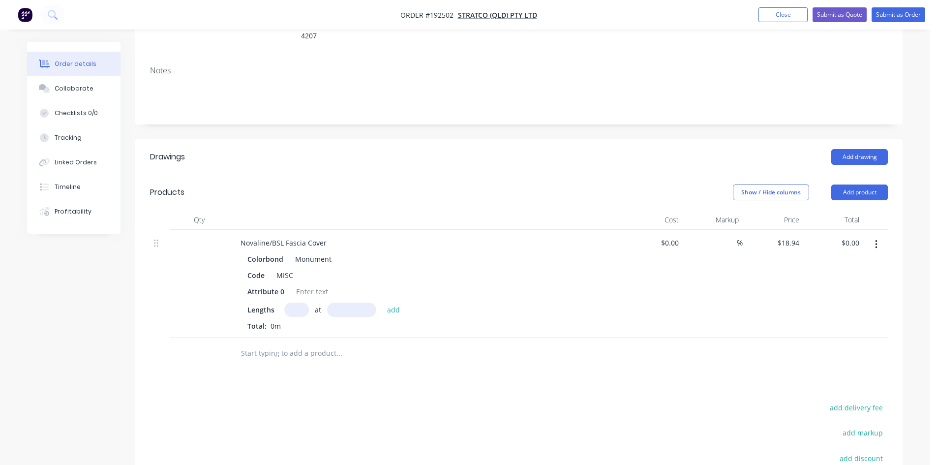
click at [301, 302] on input "text" at bounding box center [296, 309] width 25 height 14
type input "1"
type input "1000"
click at [382, 302] on button "add" at bounding box center [393, 308] width 23 height 13
type input "$18.94"
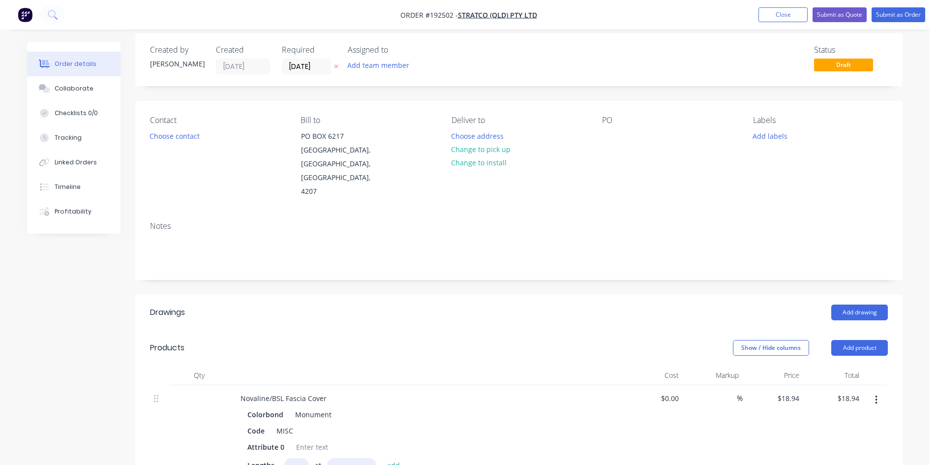
scroll to position [0, 0]
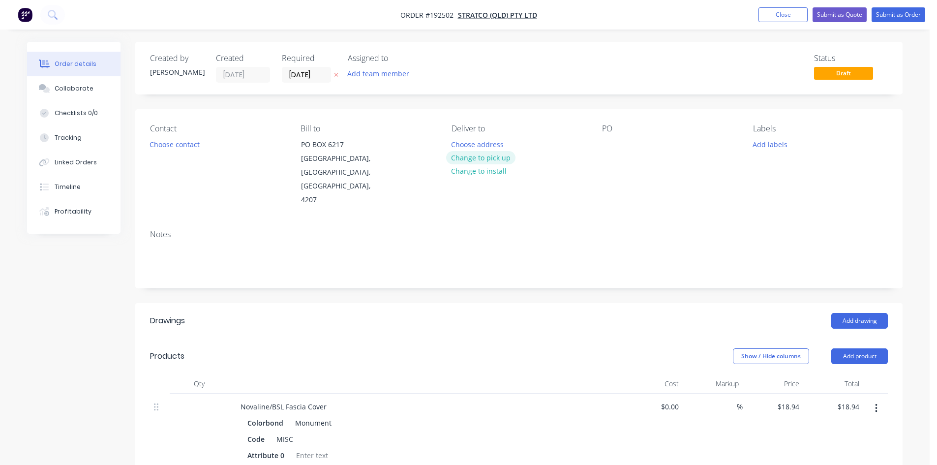
click at [477, 161] on button "Change to pick up" at bounding box center [481, 157] width 70 height 13
click at [597, 148] on div "Contact Choose contact Bill to PO BOX 6217 YATALA, Queensland, Australia, 4207 …" at bounding box center [518, 165] width 767 height 113
click at [618, 149] on div "PO" at bounding box center [669, 165] width 135 height 83
click at [609, 148] on div at bounding box center [610, 144] width 16 height 14
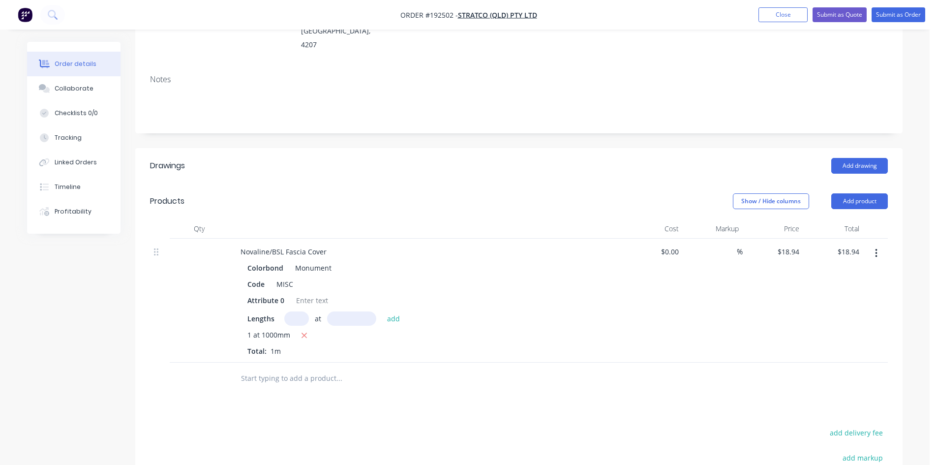
scroll to position [164, 0]
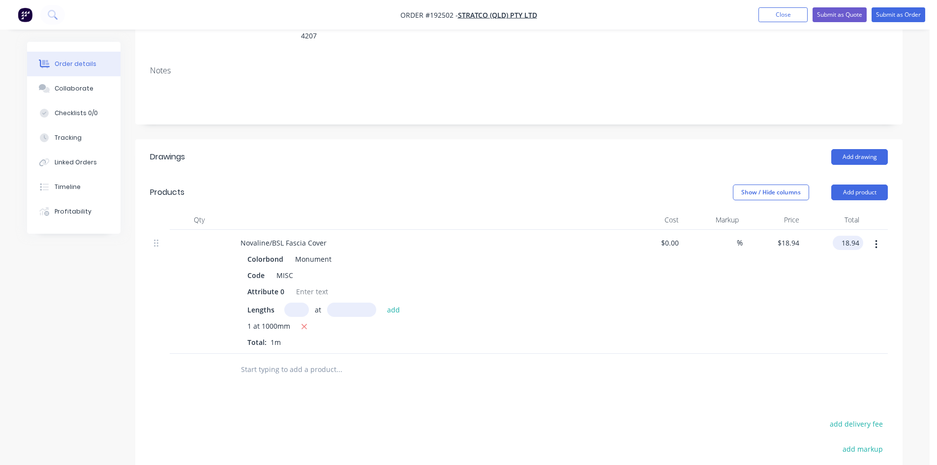
click at [854, 236] on input "18.94" at bounding box center [850, 243] width 27 height 14
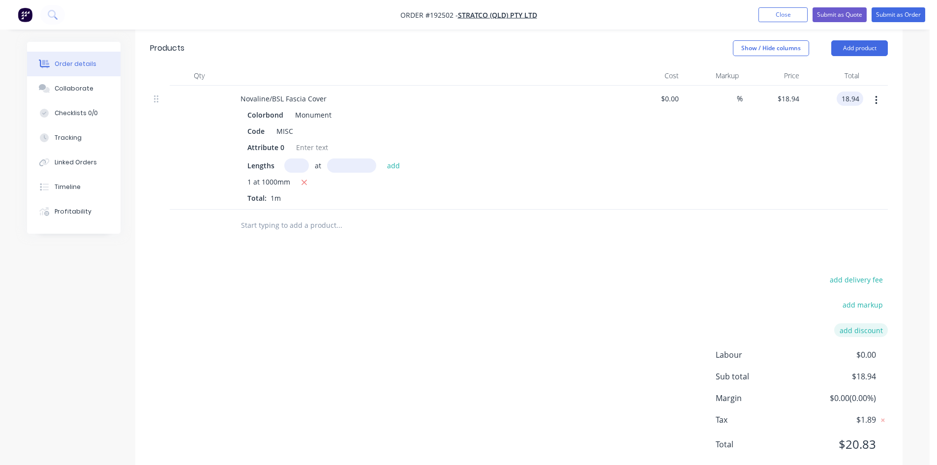
type input "$18.94"
click at [871, 323] on button "add discount" at bounding box center [861, 329] width 54 height 13
type input "Sample"
type input "100"
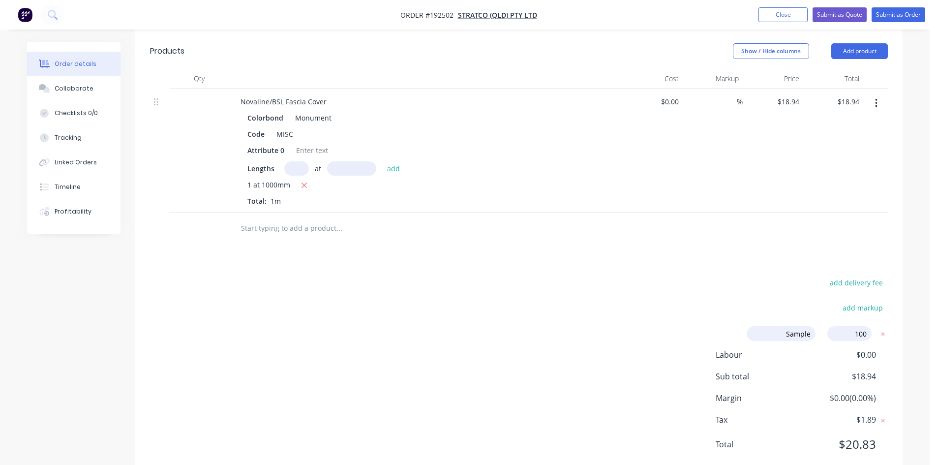
click input "submit" at bounding box center [0, 0] width 0 height 0
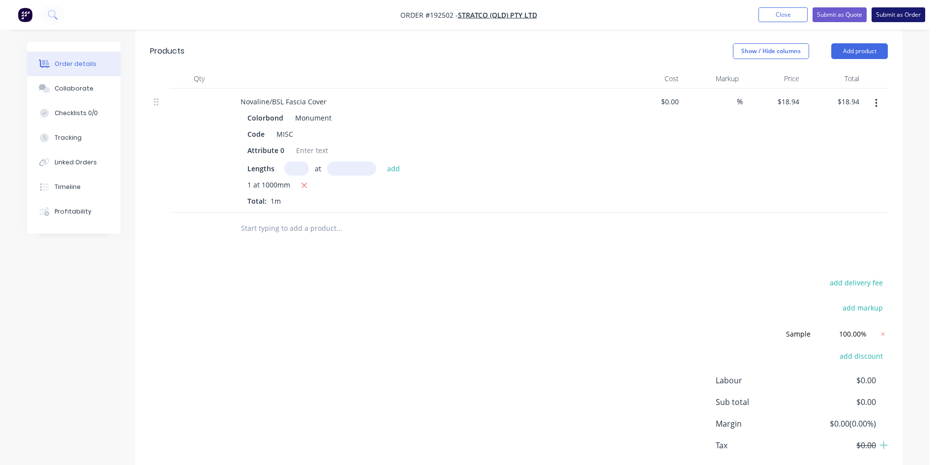
click at [899, 16] on button "Submit as Order" at bounding box center [898, 14] width 54 height 15
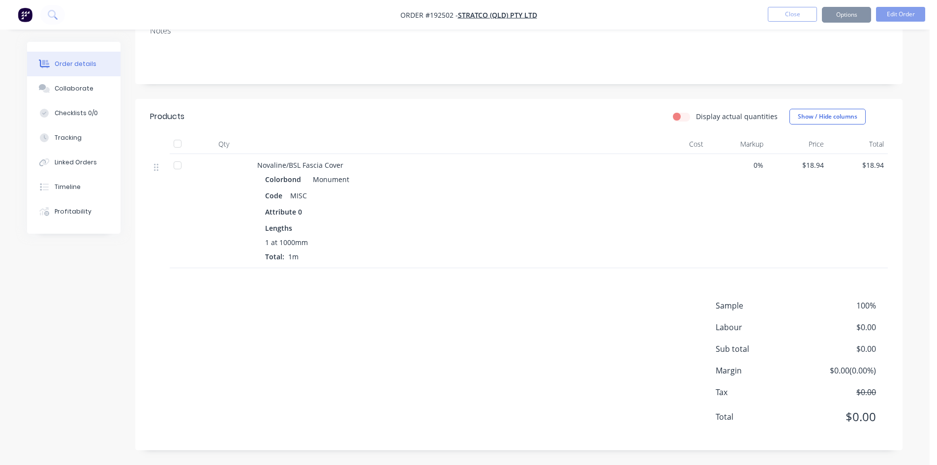
scroll to position [0, 0]
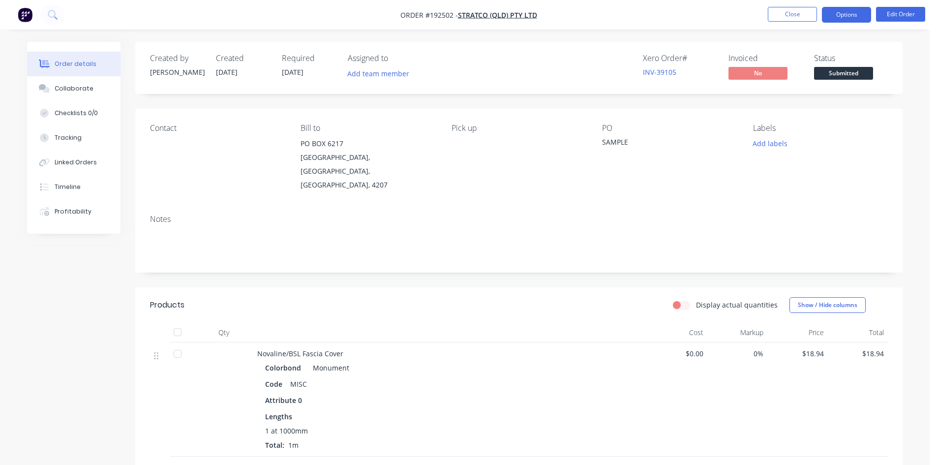
click at [838, 10] on button "Options" at bounding box center [846, 15] width 49 height 16
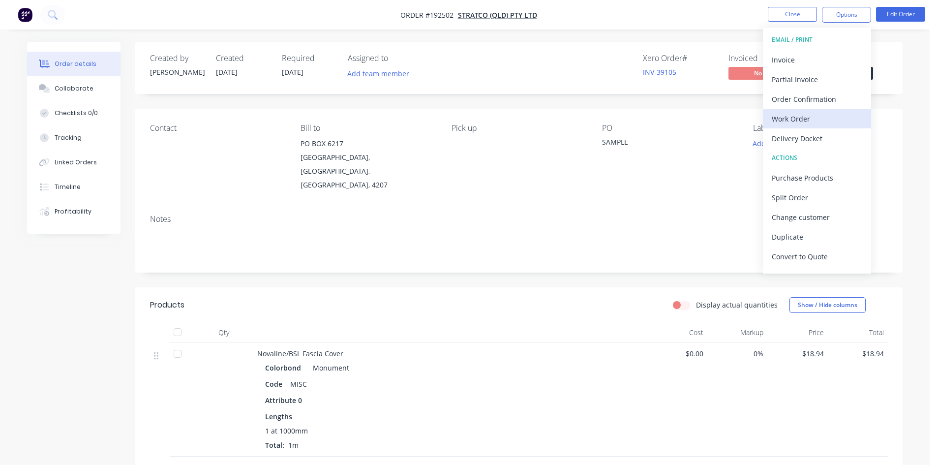
click at [830, 120] on div "Work Order" at bounding box center [817, 119] width 90 height 14
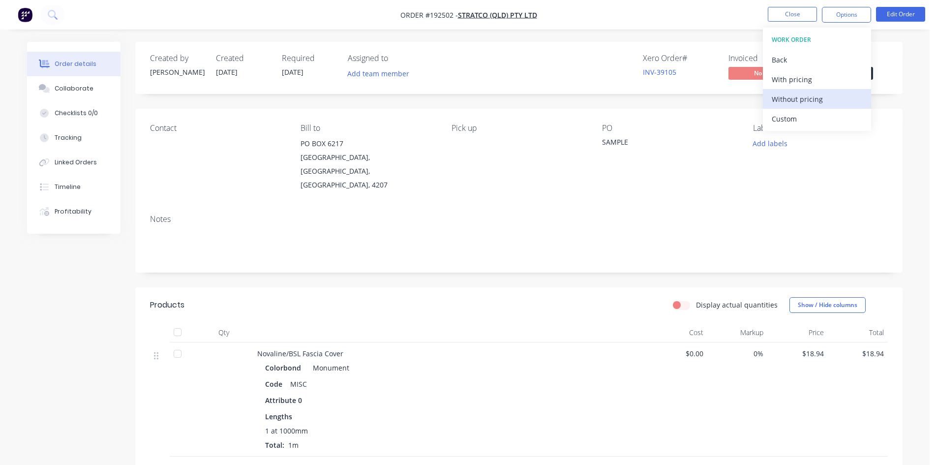
click at [825, 96] on div "Without pricing" at bounding box center [817, 99] width 90 height 14
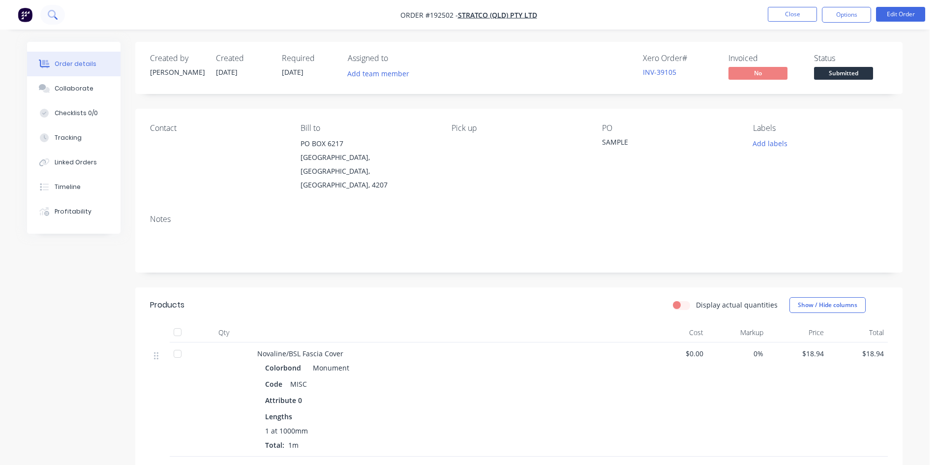
click at [56, 19] on icon at bounding box center [52, 14] width 9 height 9
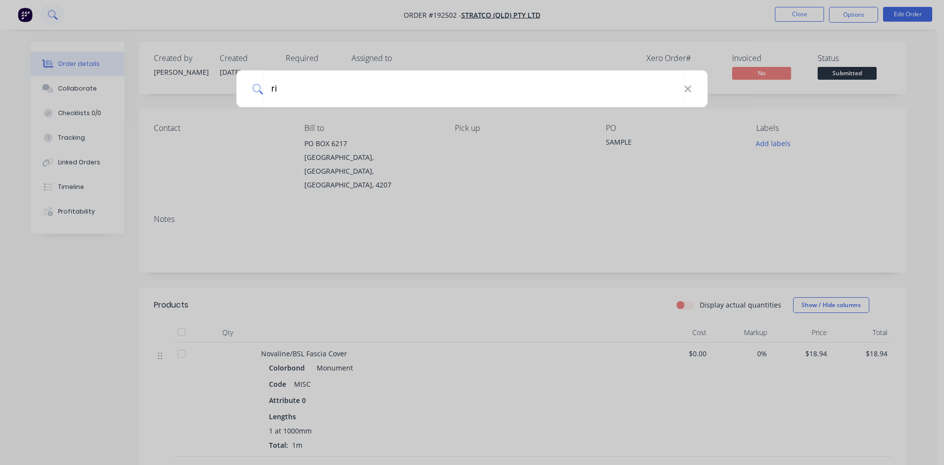
type input "r"
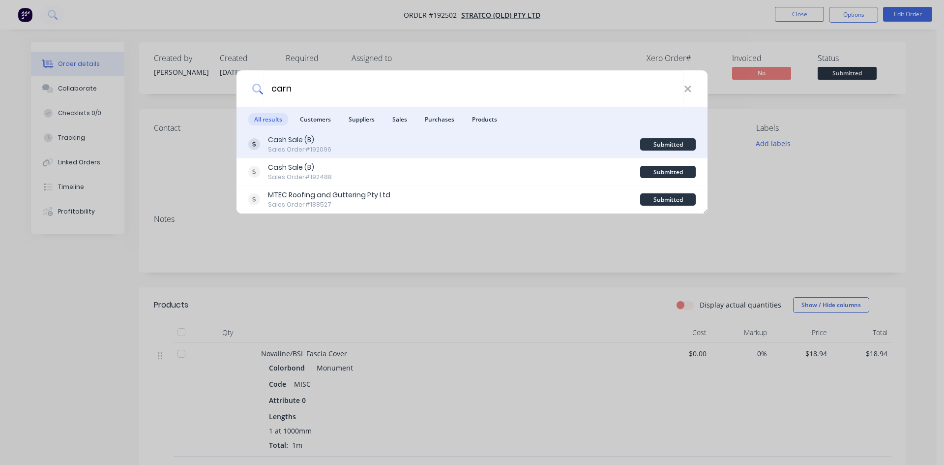
type input "carn"
click at [477, 141] on div "Cash Sale (B) Sales Order #192096" at bounding box center [444, 144] width 392 height 19
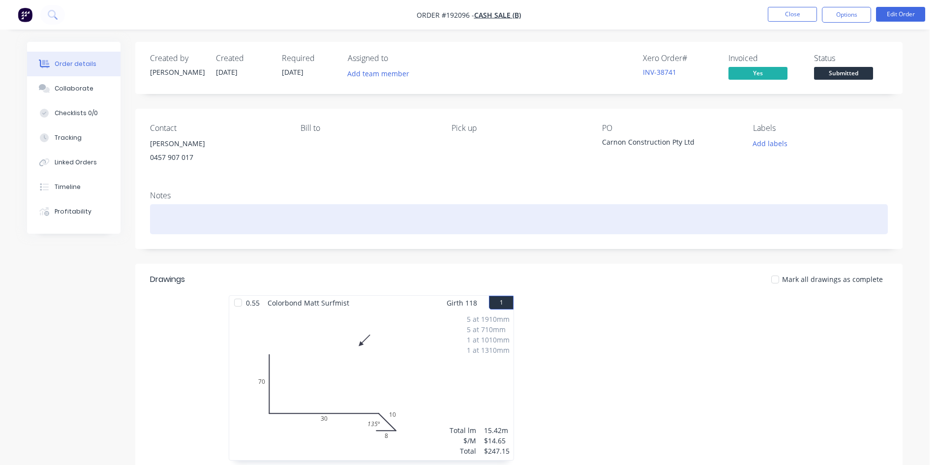
scroll to position [164, 0]
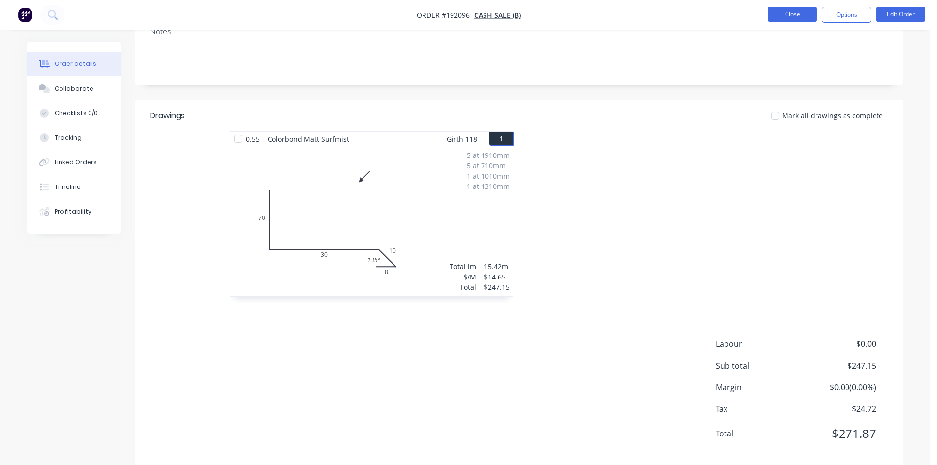
click at [774, 15] on button "Close" at bounding box center [792, 14] width 49 height 15
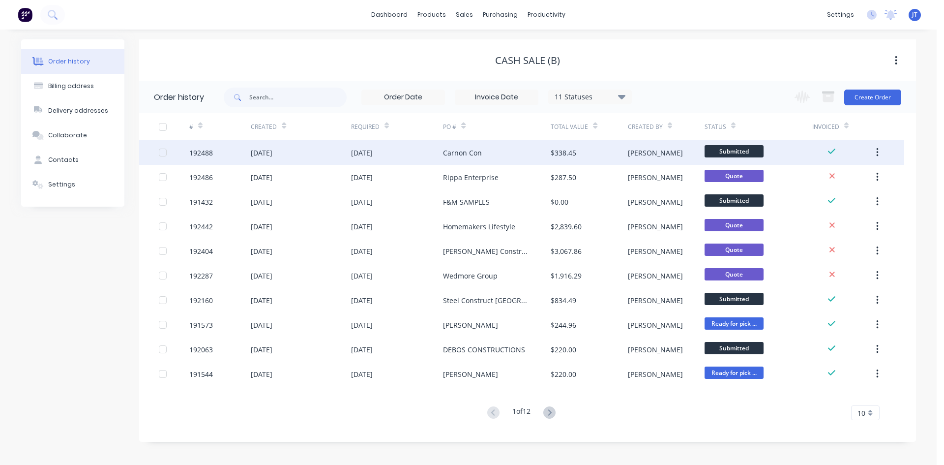
click at [584, 153] on div "$338.45" at bounding box center [589, 152] width 77 height 25
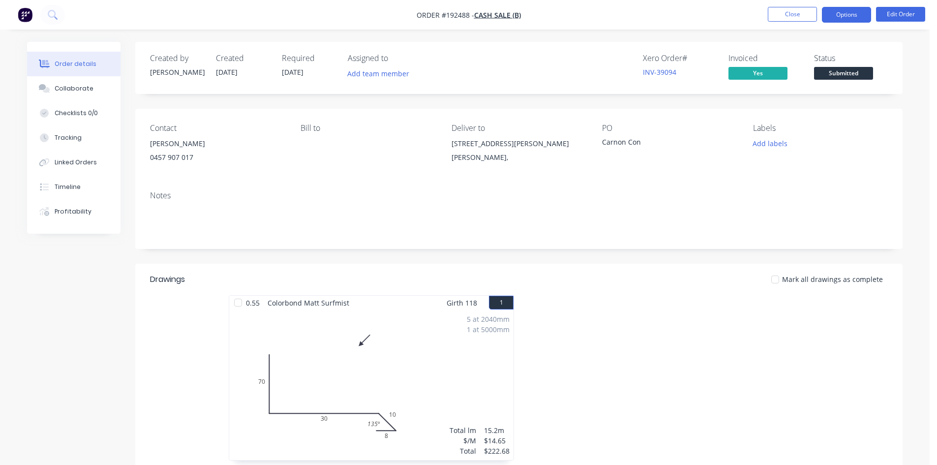
click at [853, 11] on button "Options" at bounding box center [846, 15] width 49 height 16
click at [894, 5] on nav "Order #192488 - Cash Sale (B) Close Options Edit Order" at bounding box center [468, 15] width 937 height 30
click at [893, 12] on button "Edit Order" at bounding box center [900, 14] width 49 height 15
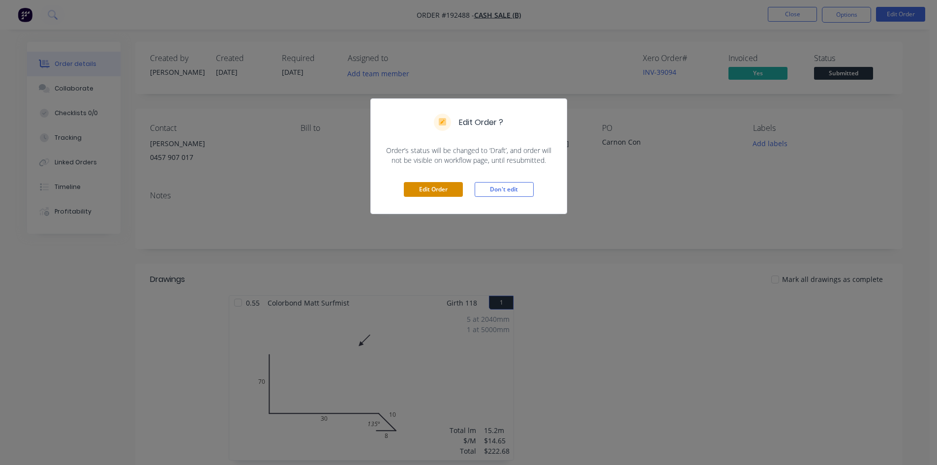
click at [444, 189] on button "Edit Order" at bounding box center [433, 189] width 59 height 15
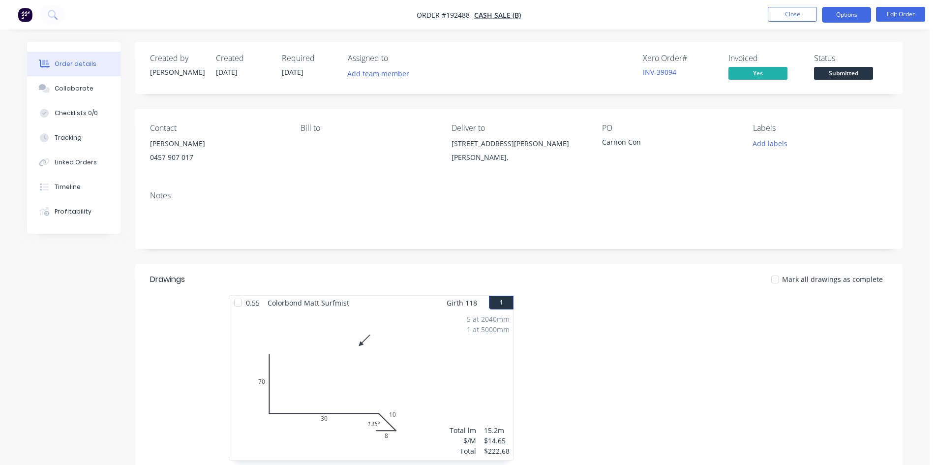
click at [844, 16] on button "Options" at bounding box center [846, 15] width 49 height 16
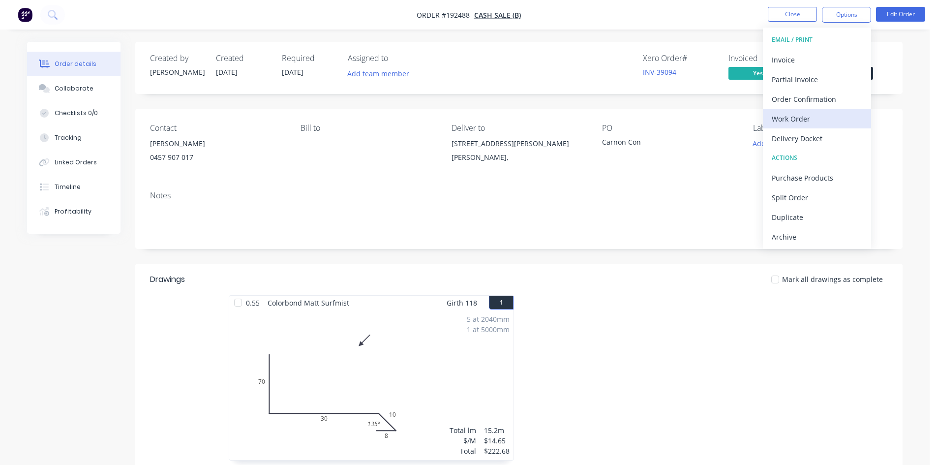
click at [811, 121] on div "Work Order" at bounding box center [817, 119] width 90 height 14
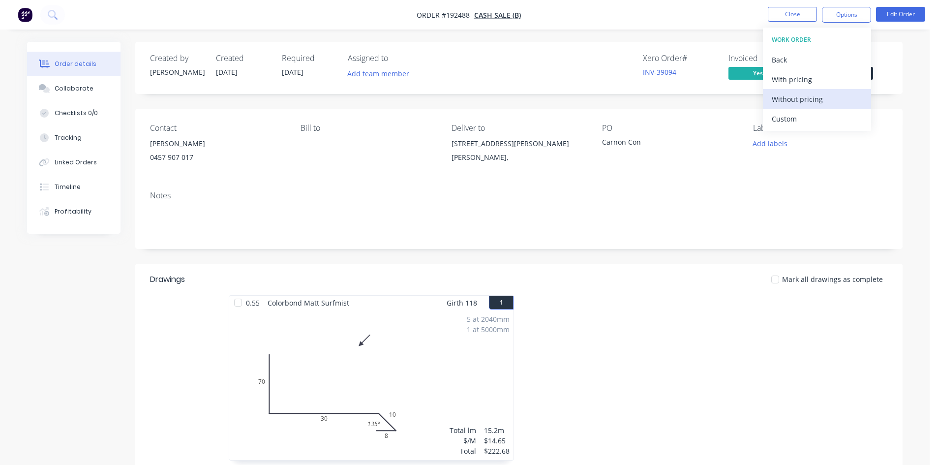
click at [824, 98] on div "Without pricing" at bounding box center [817, 99] width 90 height 14
